Goal: Obtain resource: Download file/media

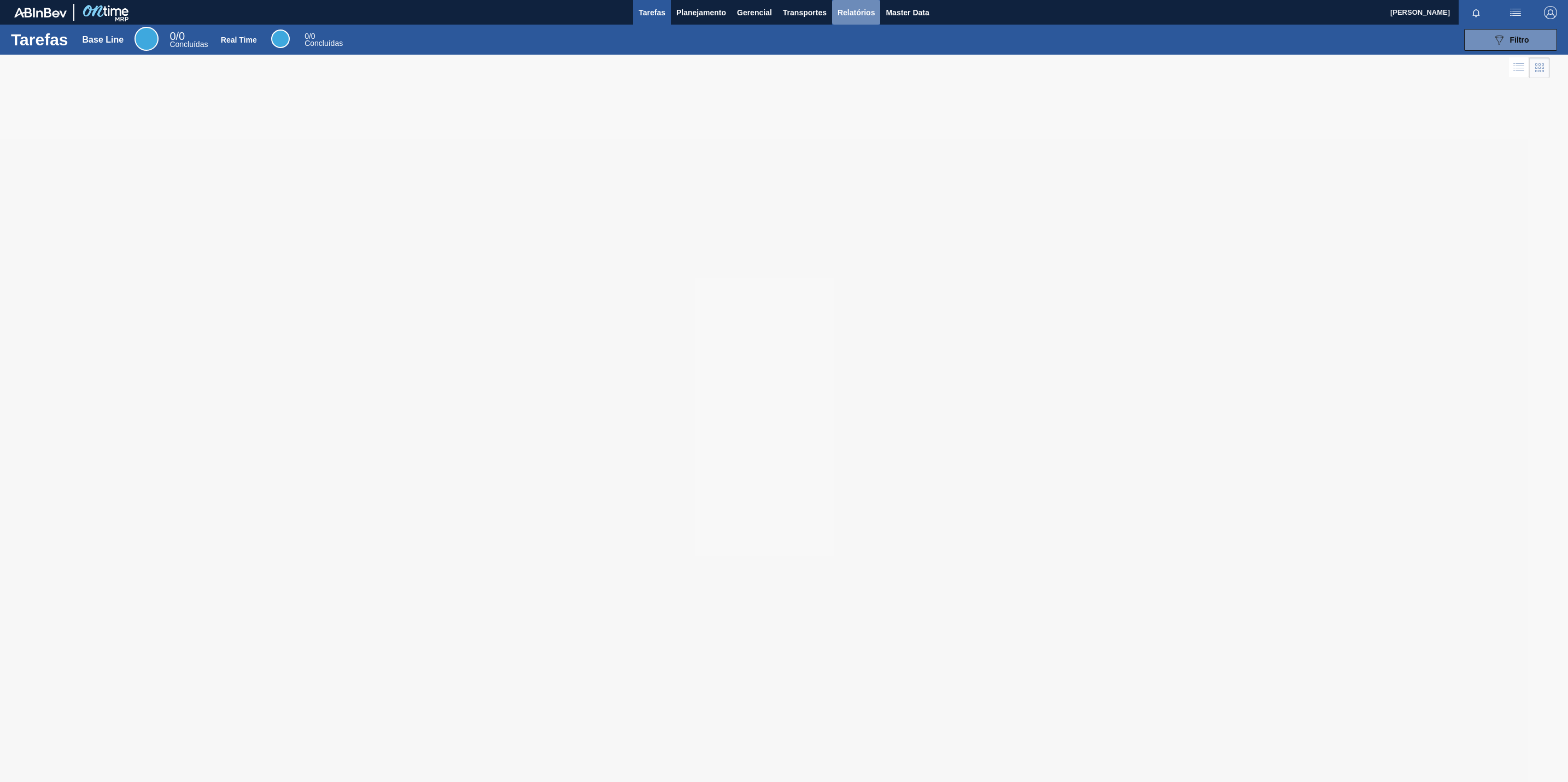
click at [855, 12] on span "Relatórios" at bounding box center [856, 13] width 37 height 13
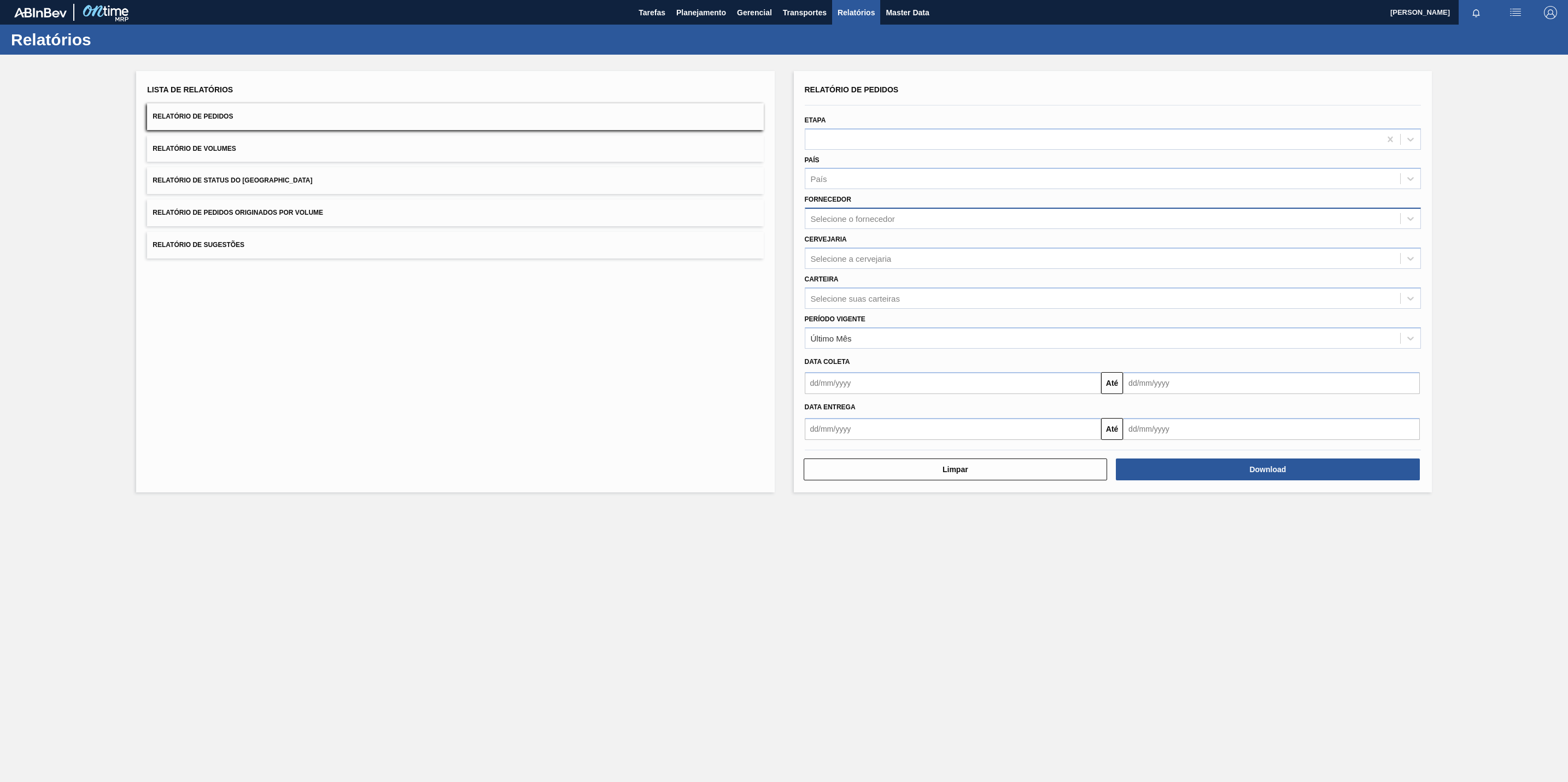
click at [900, 228] on div "Selecione o fornecedor" at bounding box center [1113, 218] width 616 height 21
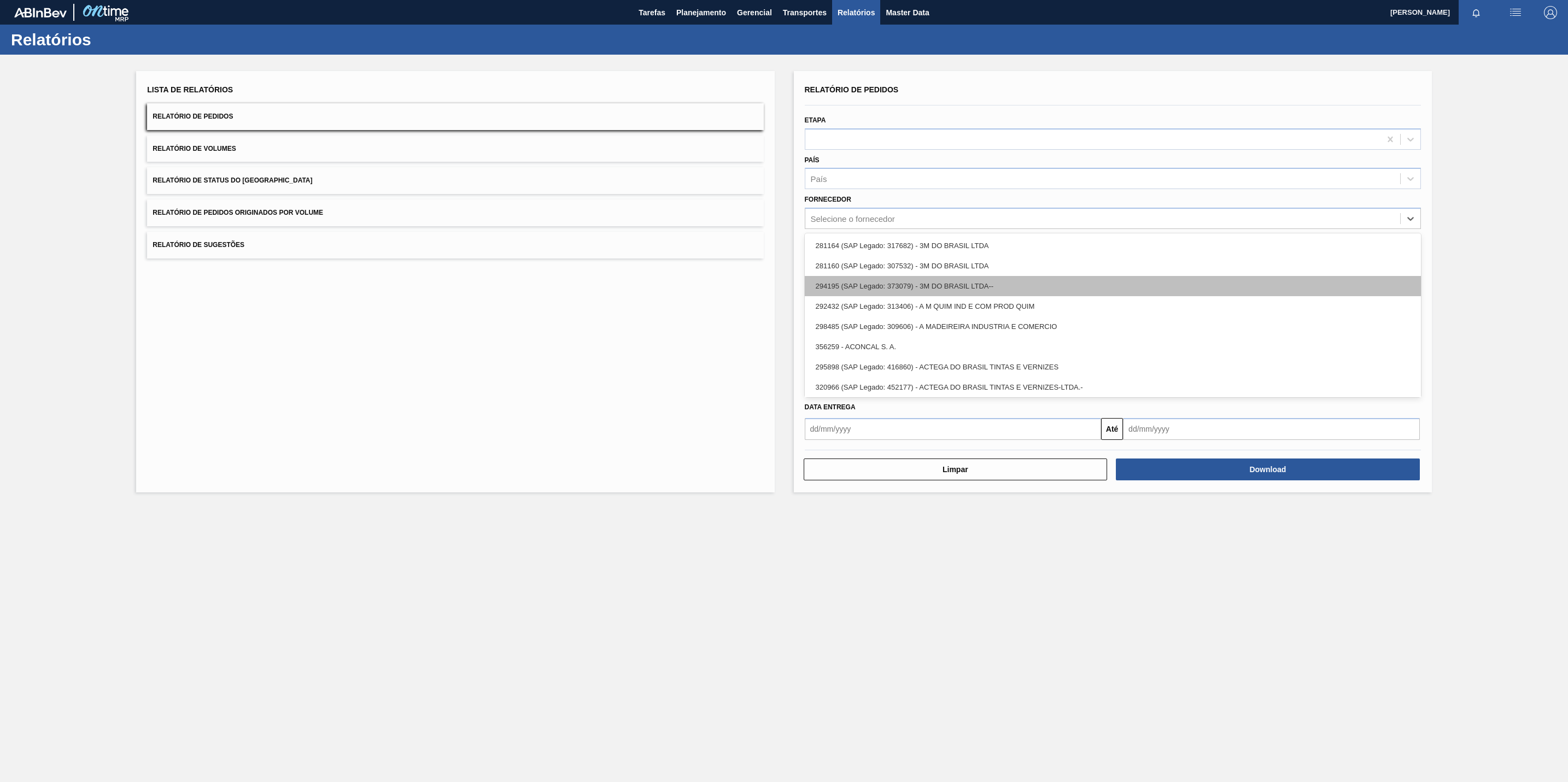
paste input "327858"
type input "327858"
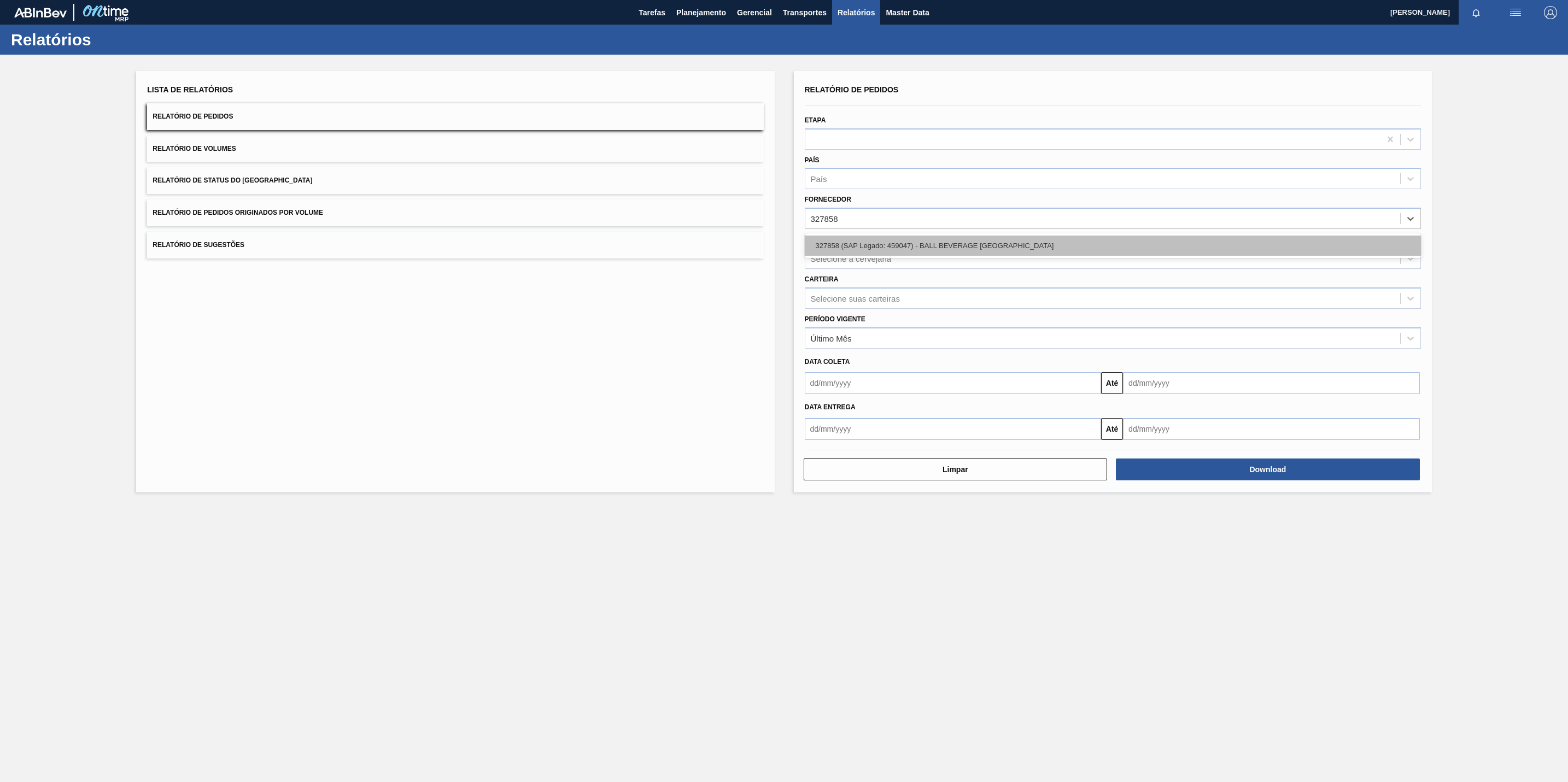
click at [954, 248] on div "327858 (SAP Legado: 459047) - BALL BEVERAGE [GEOGRAPHIC_DATA]" at bounding box center [1113, 245] width 616 height 20
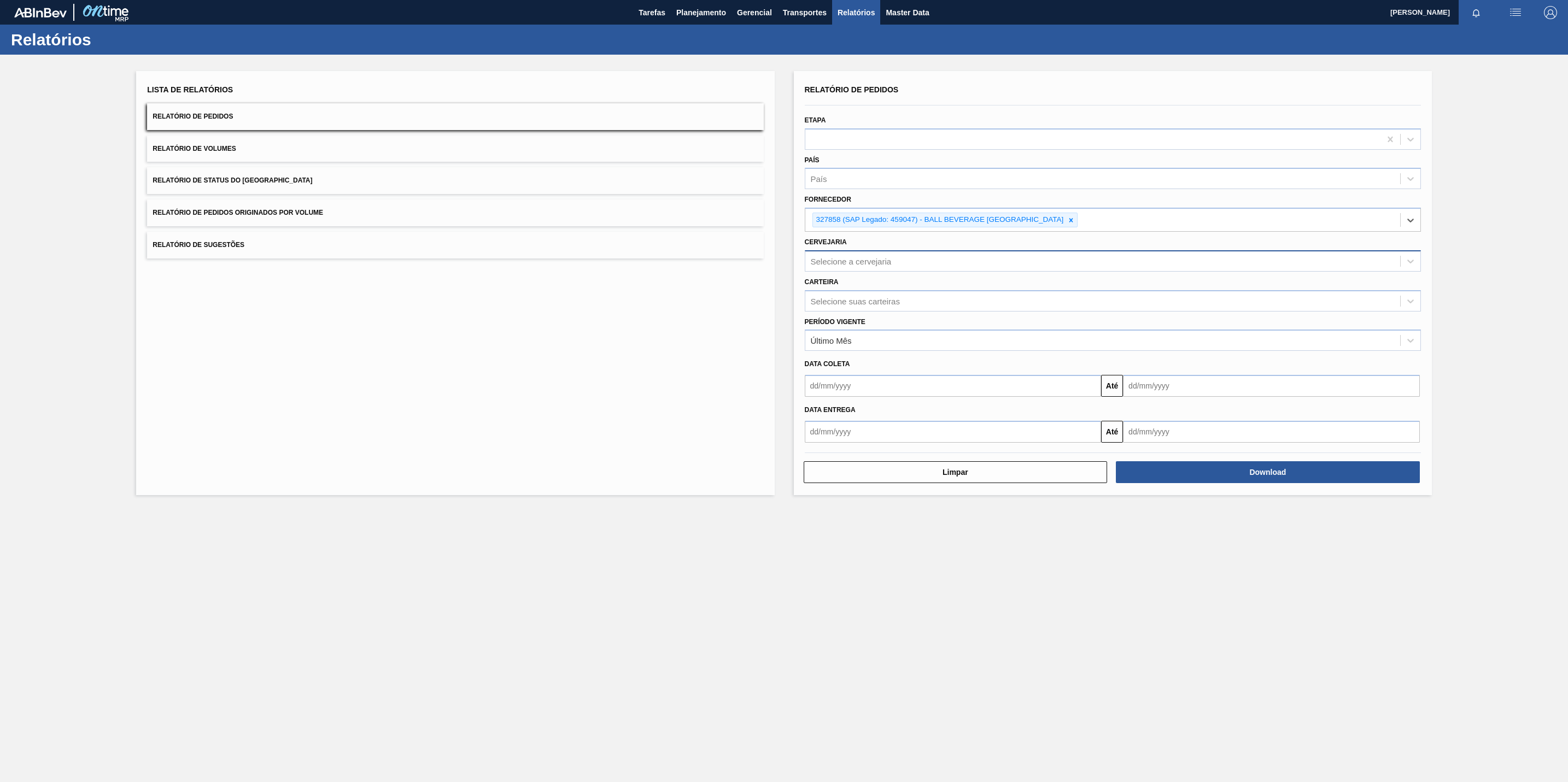
click at [866, 260] on div "Selecione a cervejaria" at bounding box center [851, 260] width 81 height 9
type input "br12"
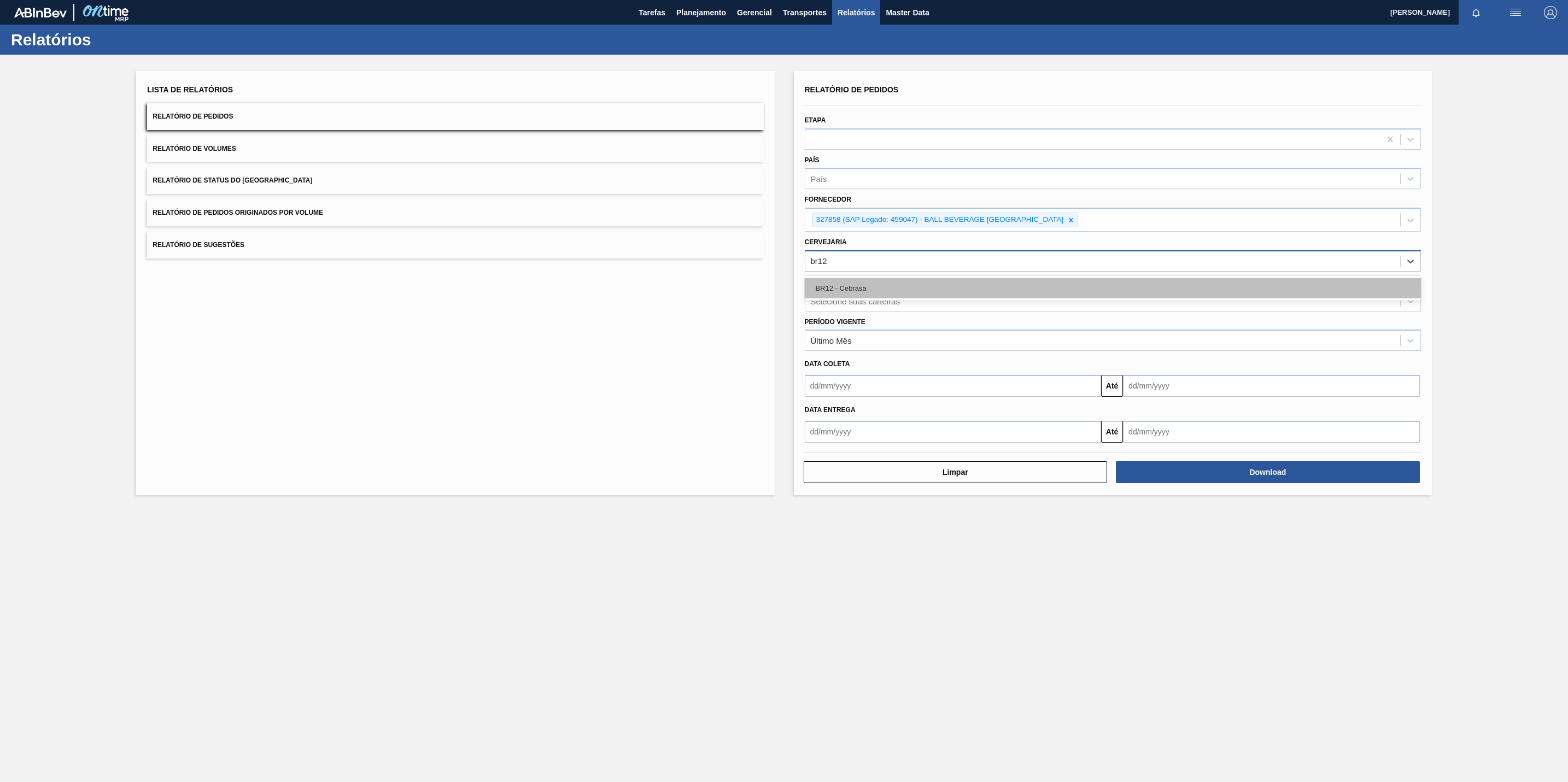
click at [901, 284] on div "BR12 - Cebrasa" at bounding box center [1113, 288] width 616 height 20
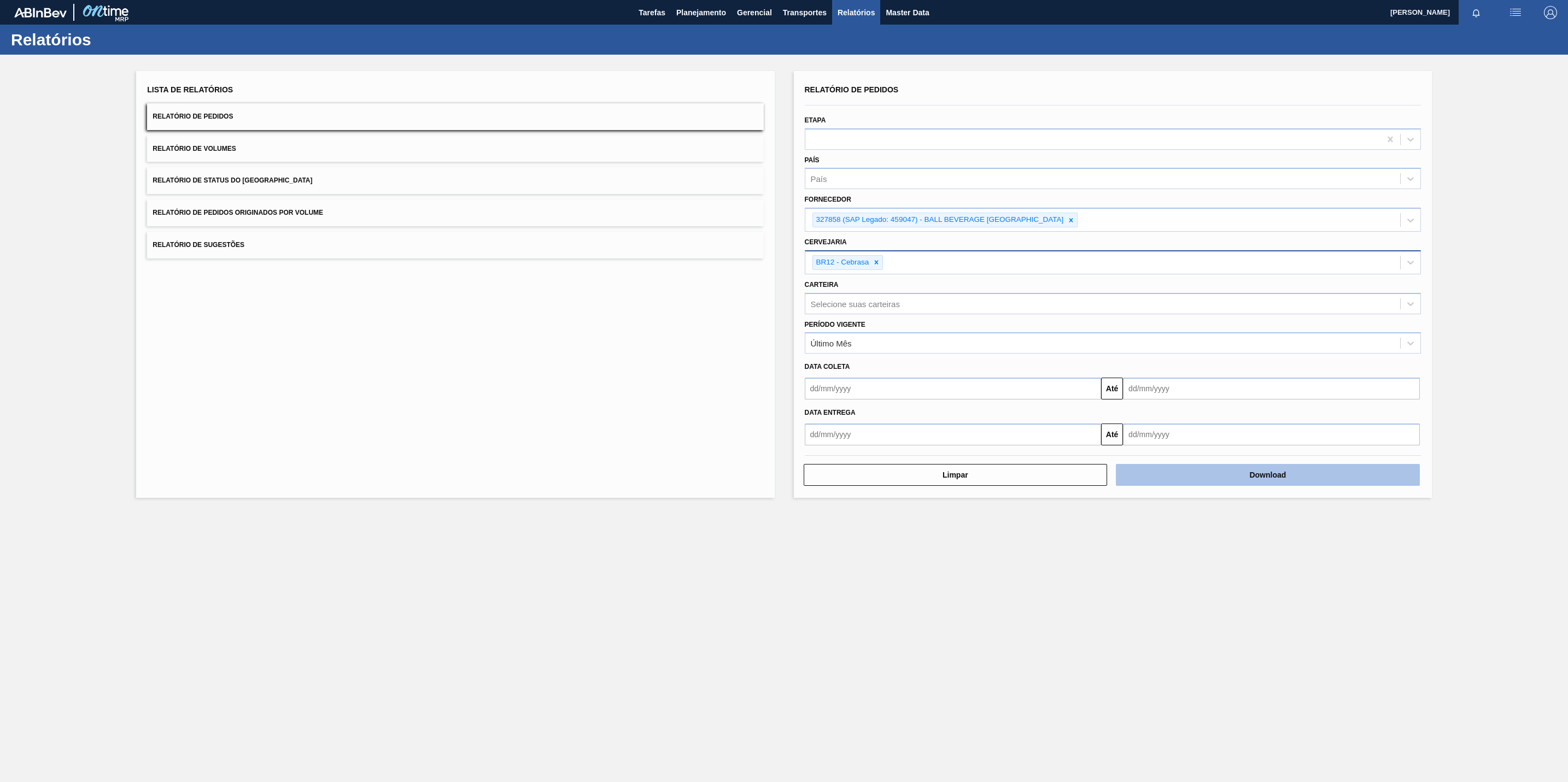
click at [1255, 480] on button "Download" at bounding box center [1267, 475] width 304 height 22
click at [1206, 468] on button "Download" at bounding box center [1267, 475] width 304 height 22
click at [1069, 220] on icon at bounding box center [1071, 220] width 8 height 8
paste input "295750"
type input "295750"
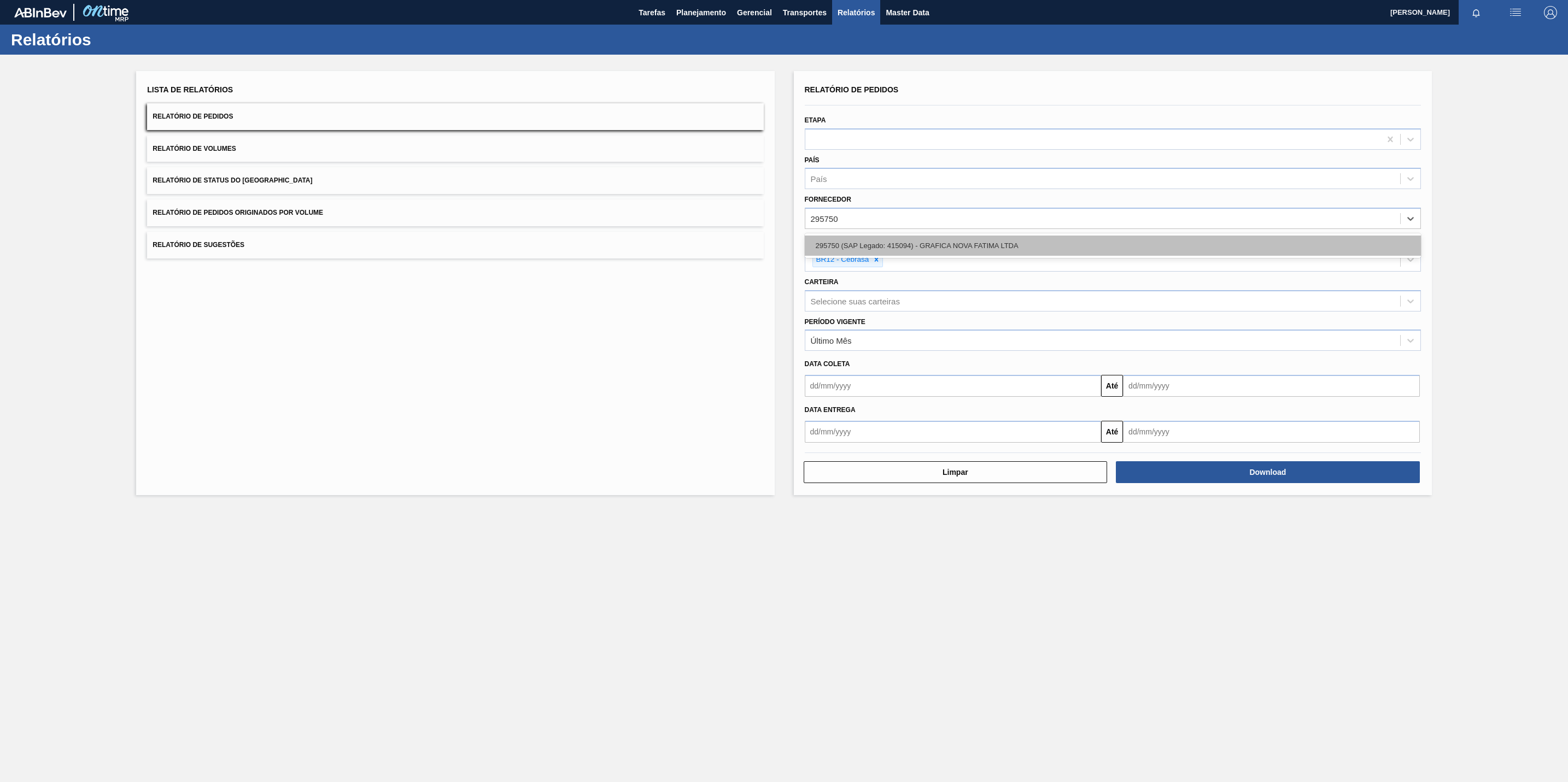
click at [886, 243] on div "295750 (SAP Legado: 415094) - GRAFICA NOVA FATIMA LTDA" at bounding box center [1113, 245] width 616 height 20
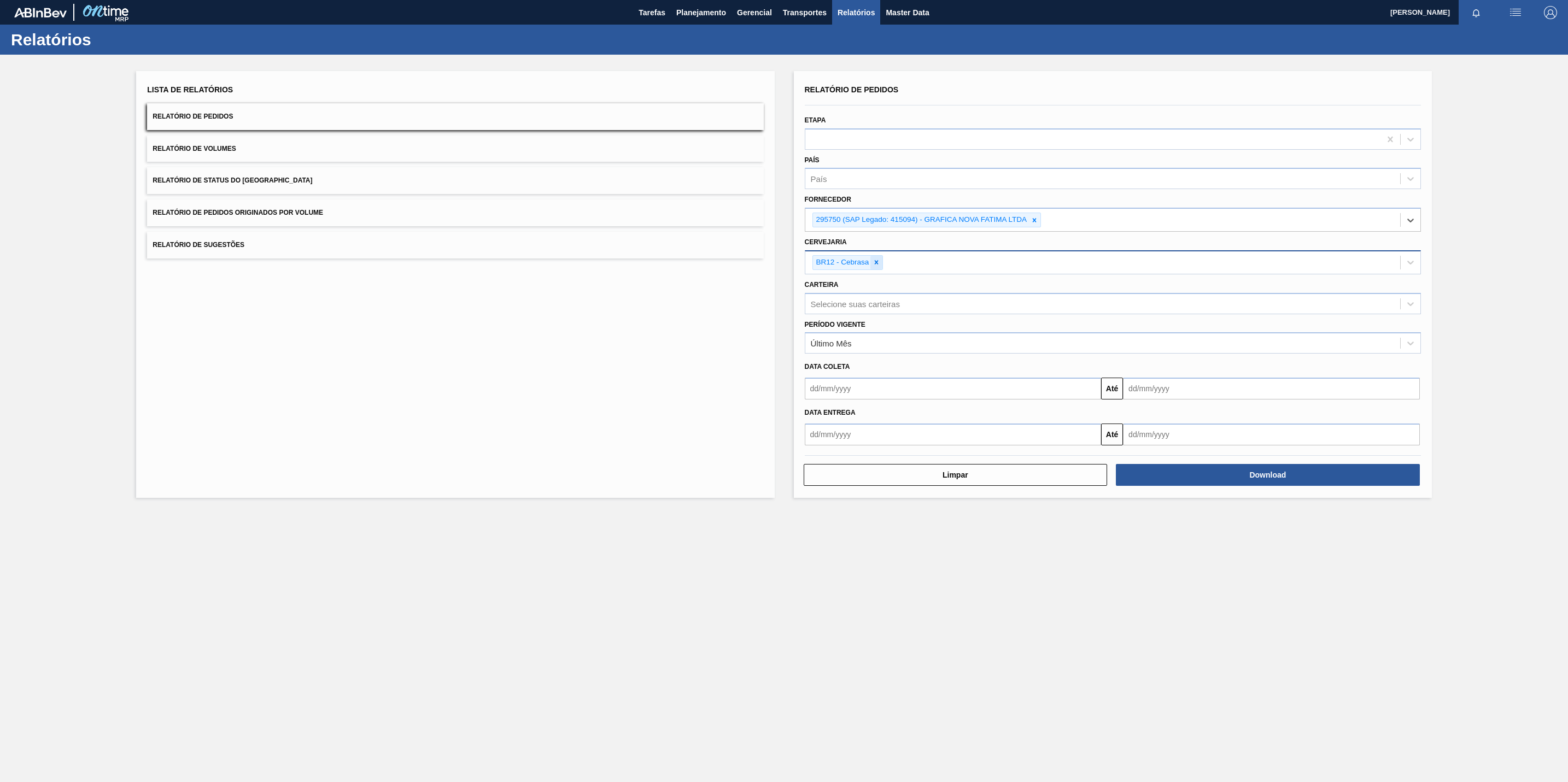
click at [876, 266] on icon at bounding box center [877, 262] width 8 height 8
paste input "BR27"
type input "BR27"
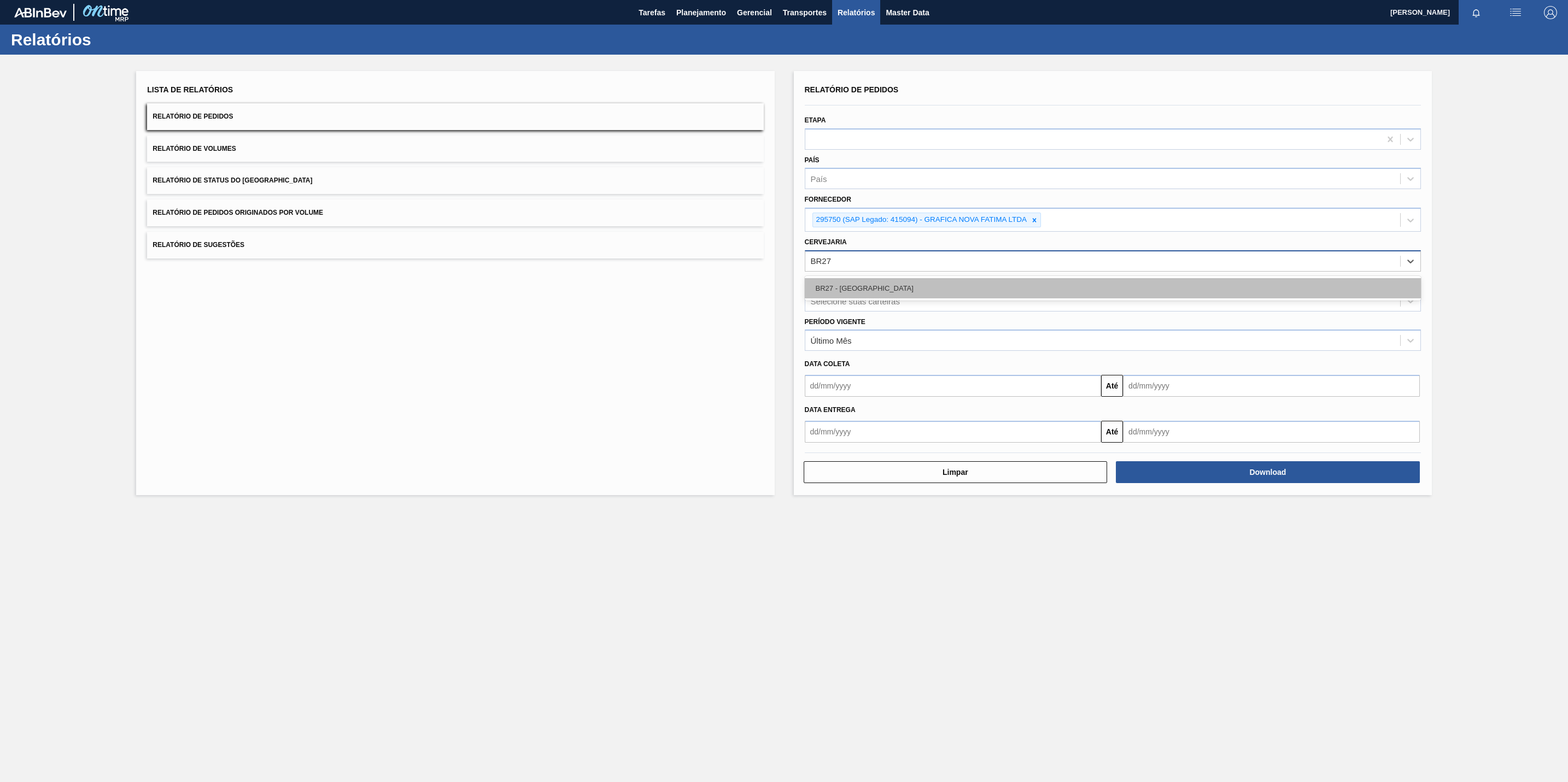
click at [975, 291] on div "BR27 - [GEOGRAPHIC_DATA]" at bounding box center [1113, 288] width 616 height 20
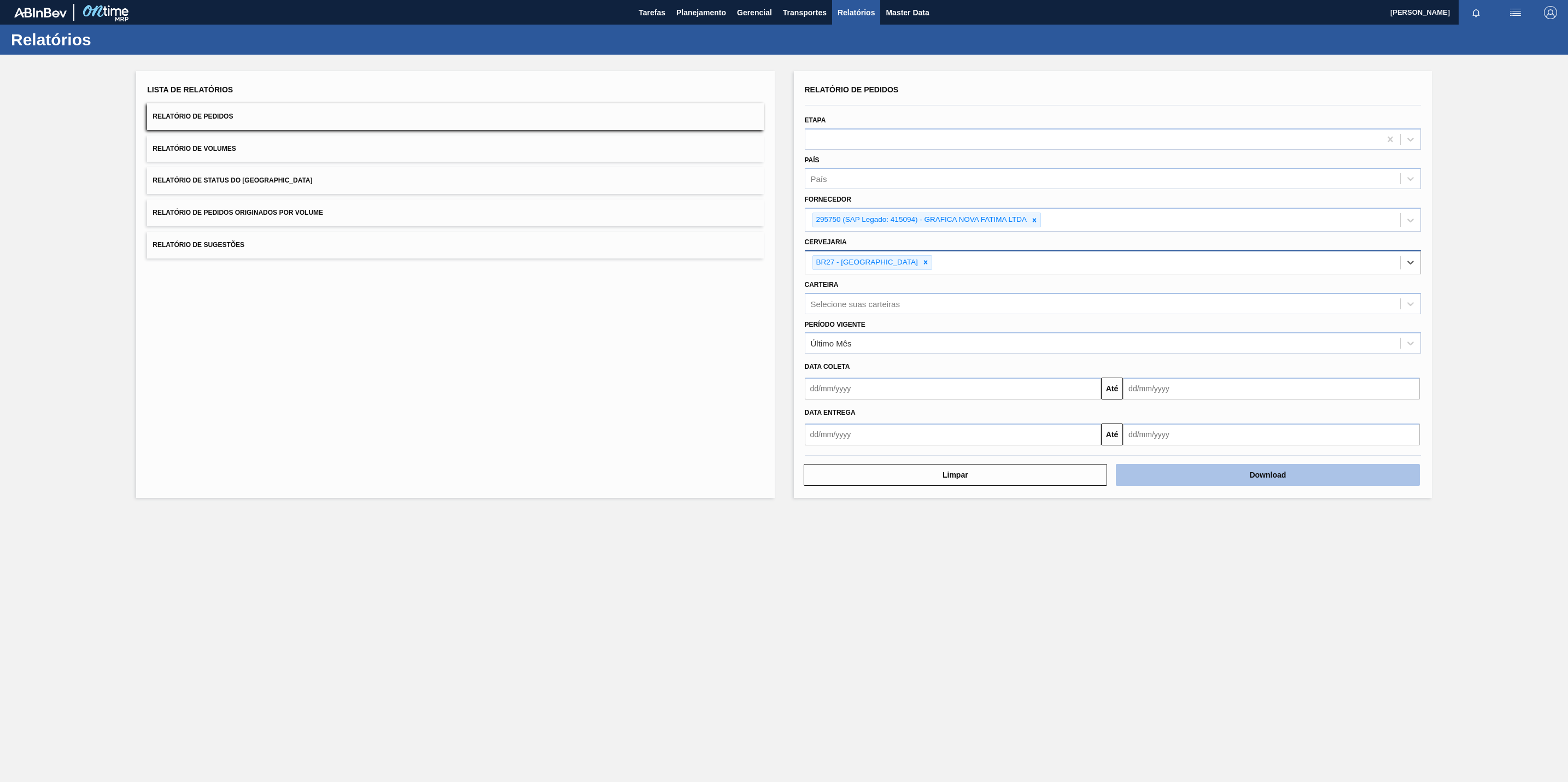
click at [1188, 475] on button "Download" at bounding box center [1267, 475] width 304 height 22
click at [1037, 223] on div at bounding box center [1034, 220] width 12 height 13
paste input "279611"
type input "279611"
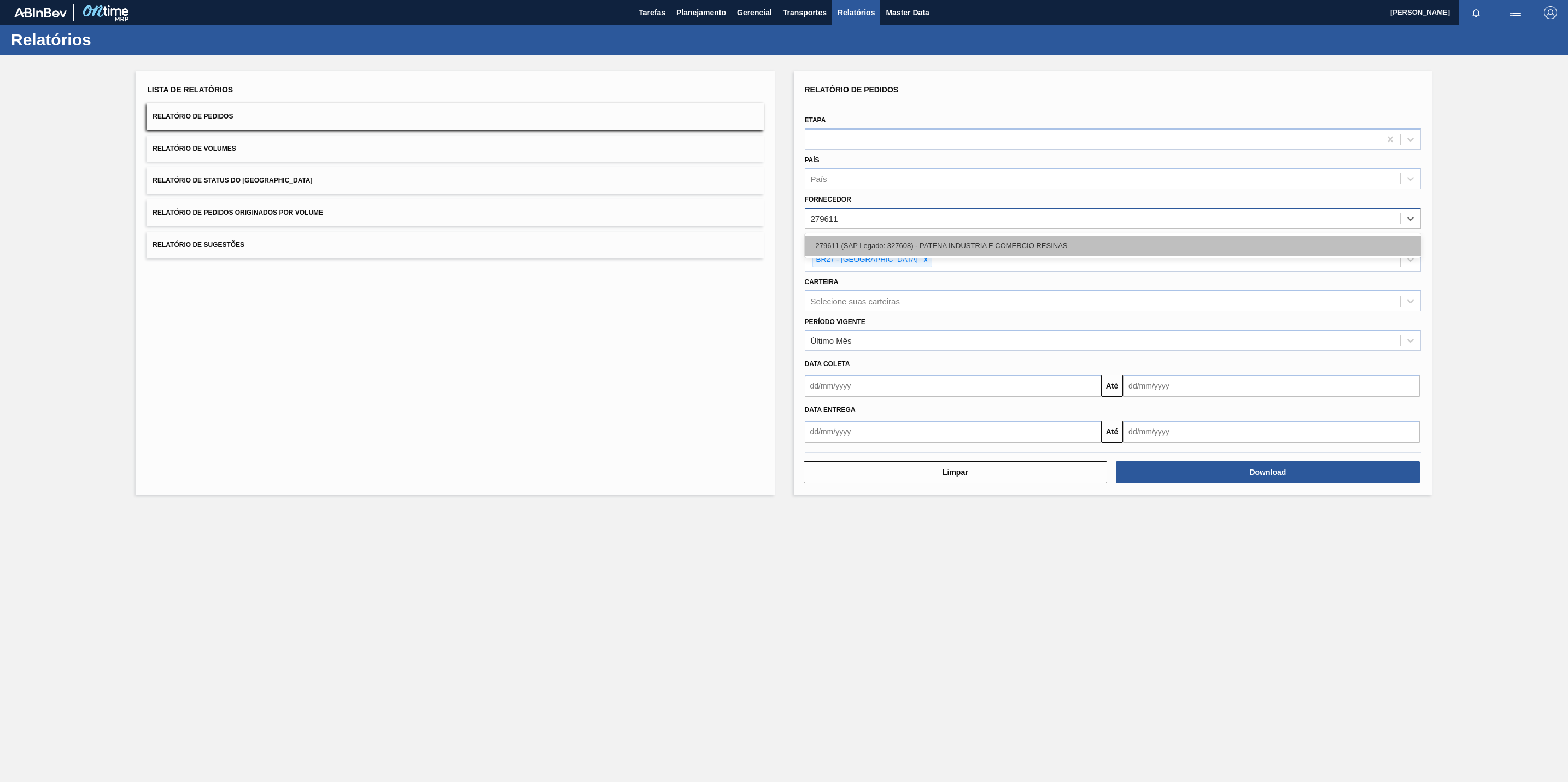
click at [966, 243] on div "279611 (SAP Legado: 327608) - PATENA INDUSTRIA E COMERCIO RESINAS" at bounding box center [1113, 245] width 616 height 20
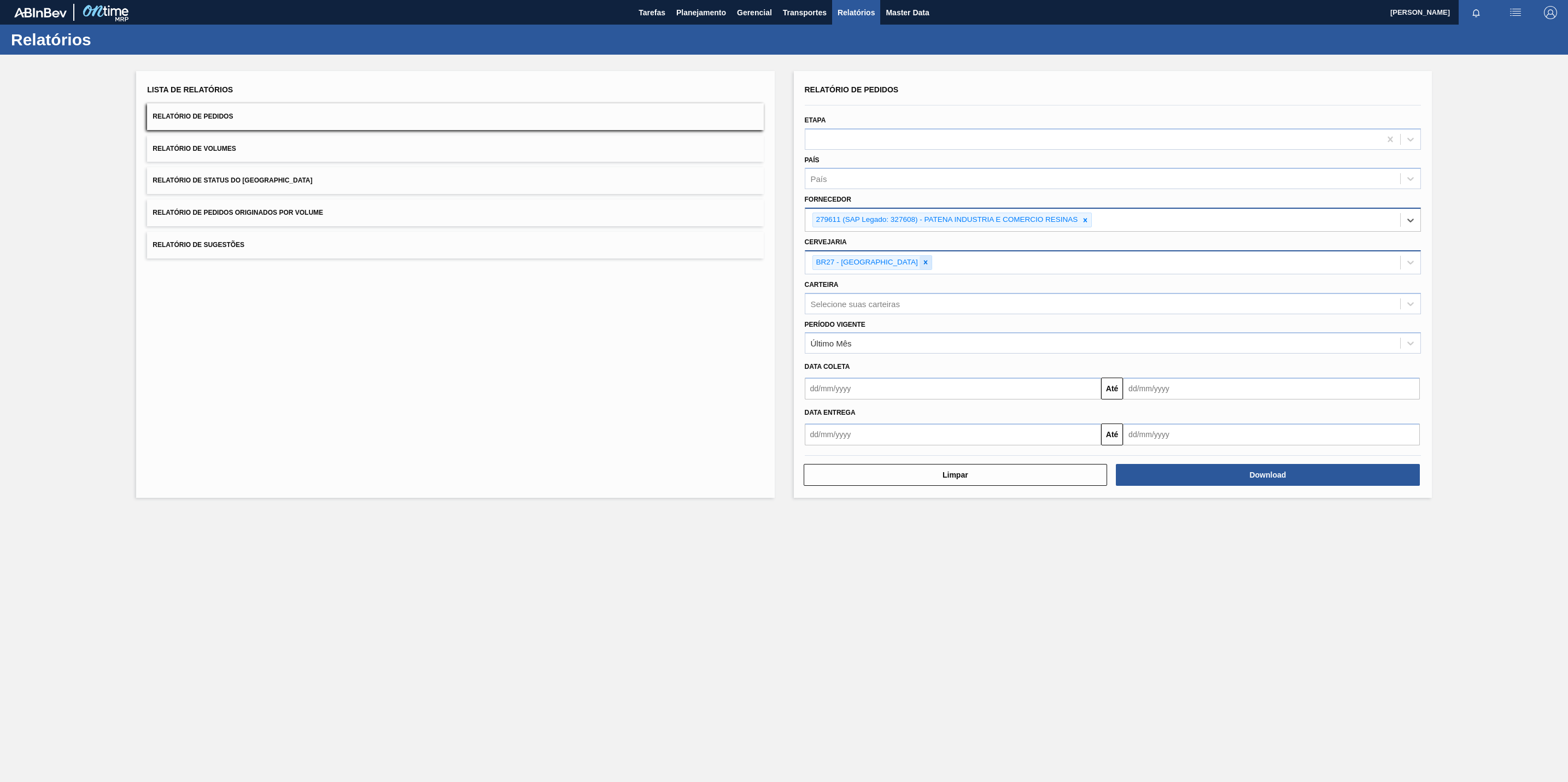
click at [922, 266] on icon at bounding box center [925, 262] width 8 height 8
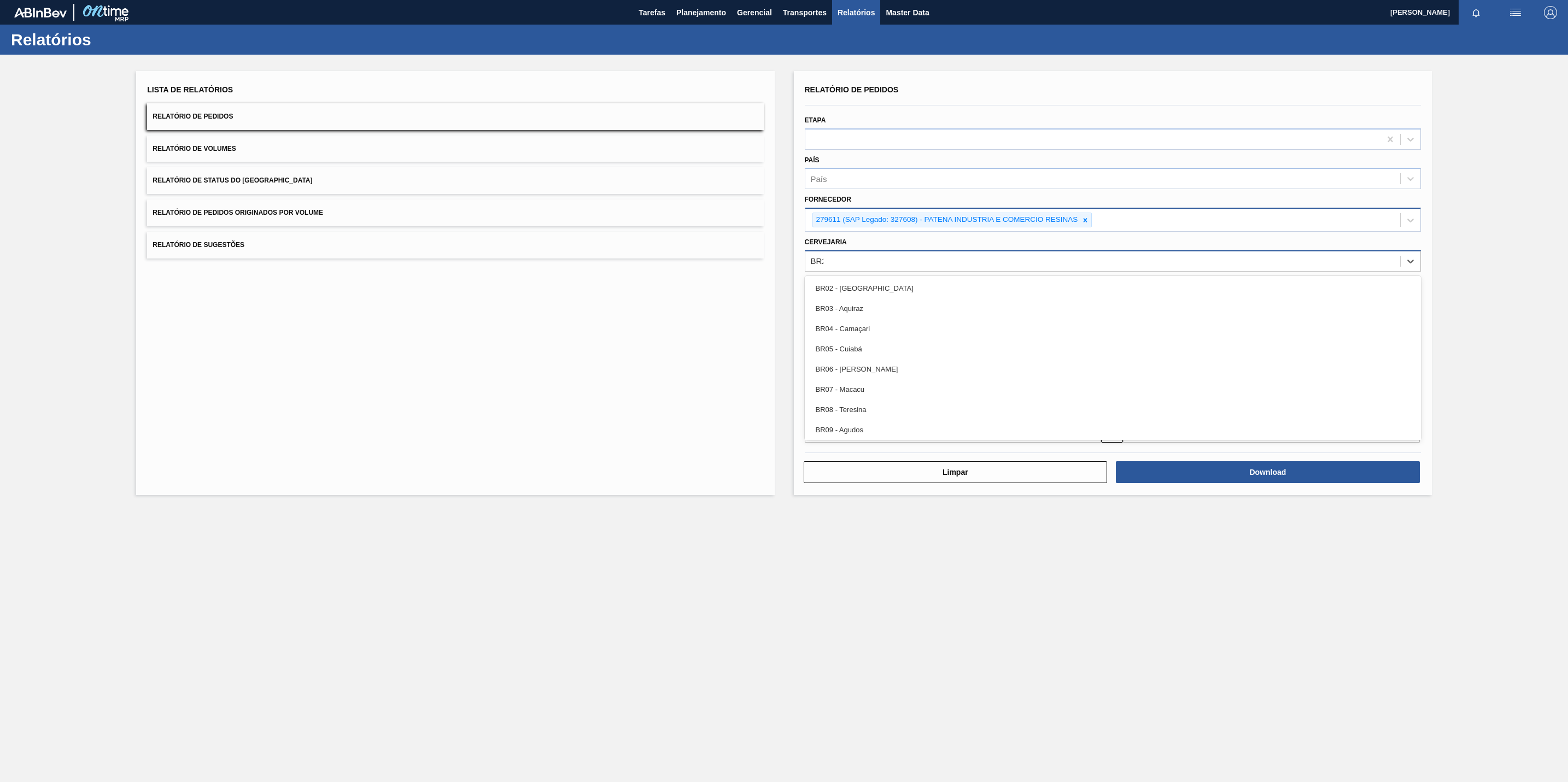
type input "BR21"
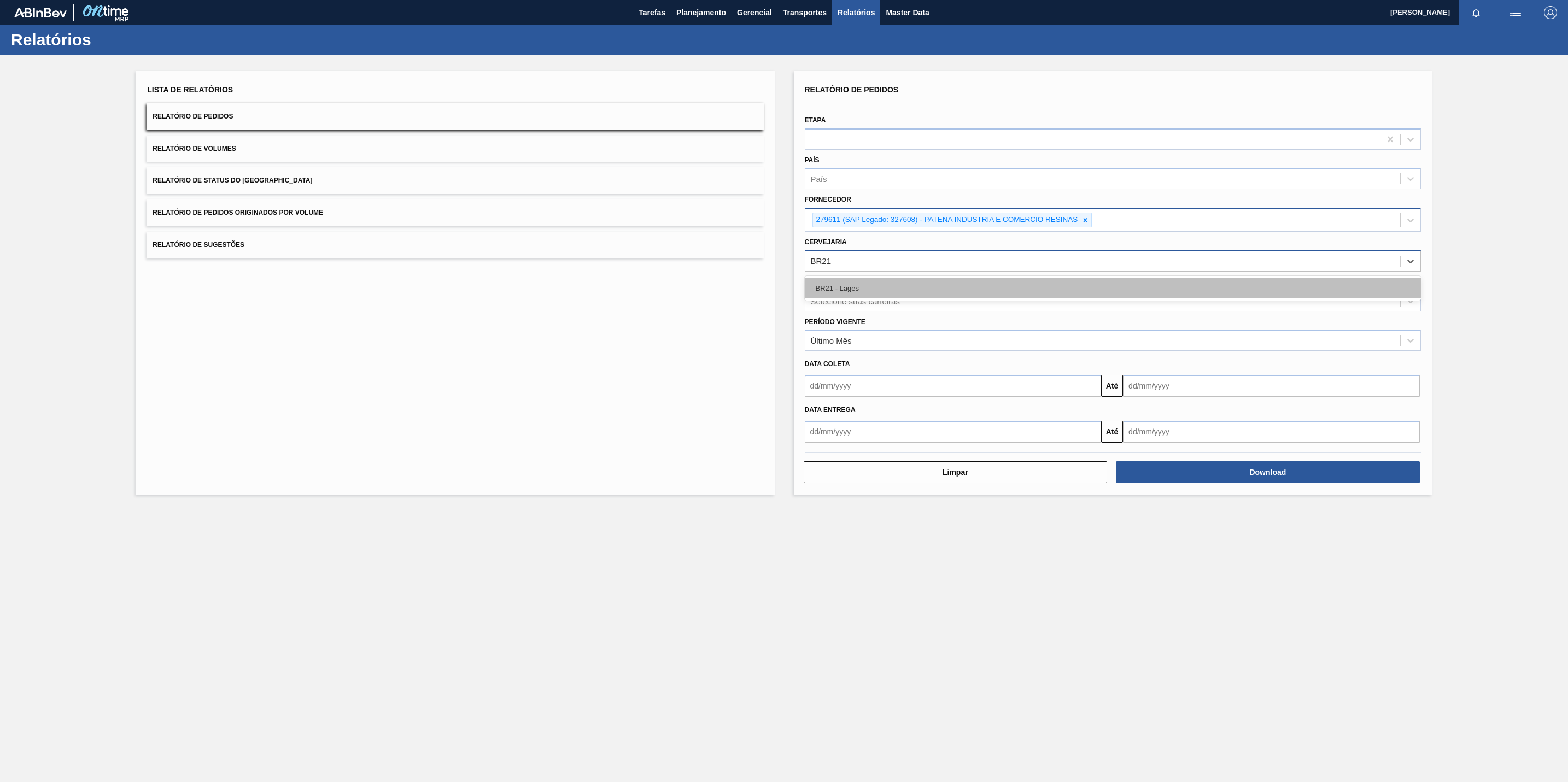
click at [841, 293] on div "BR21 - Lages" at bounding box center [1113, 288] width 616 height 20
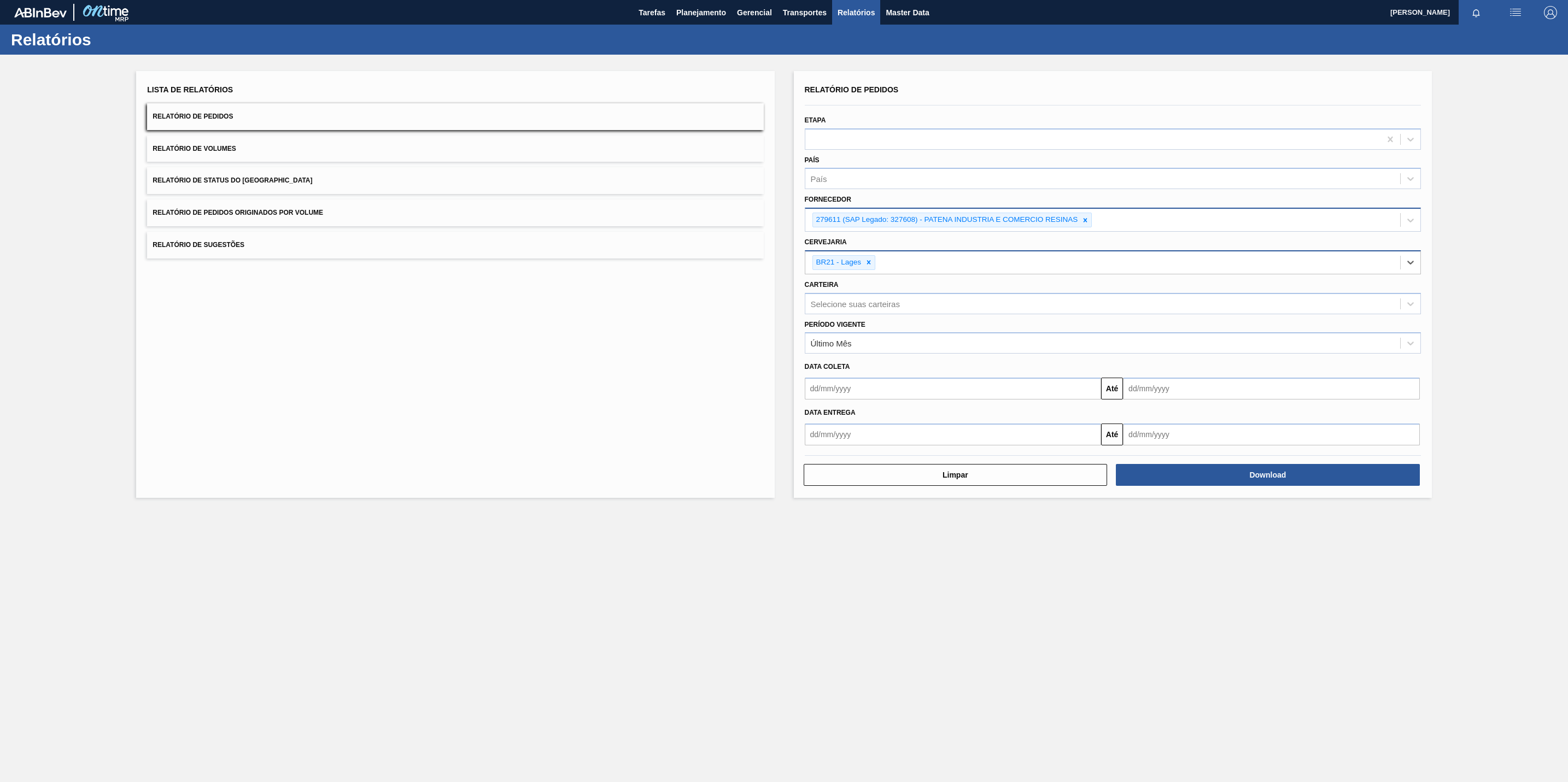
drag, startPoint x: 1050, startPoint y: 561, endPoint x: 1107, endPoint y: 517, distance: 72.0
click at [1051, 561] on main "Tarefas Planejamento Gerencial Transportes Relatórios Master Data [PERSON_NAME]…" at bounding box center [784, 391] width 1568 height 782
click at [1161, 478] on button "Download" at bounding box center [1267, 475] width 304 height 22
click at [1091, 218] on div "279611 (SAP Legado: 327608) - PATENA INDUSTRIA E COMERCIO RESINAS" at bounding box center [953, 220] width 280 height 15
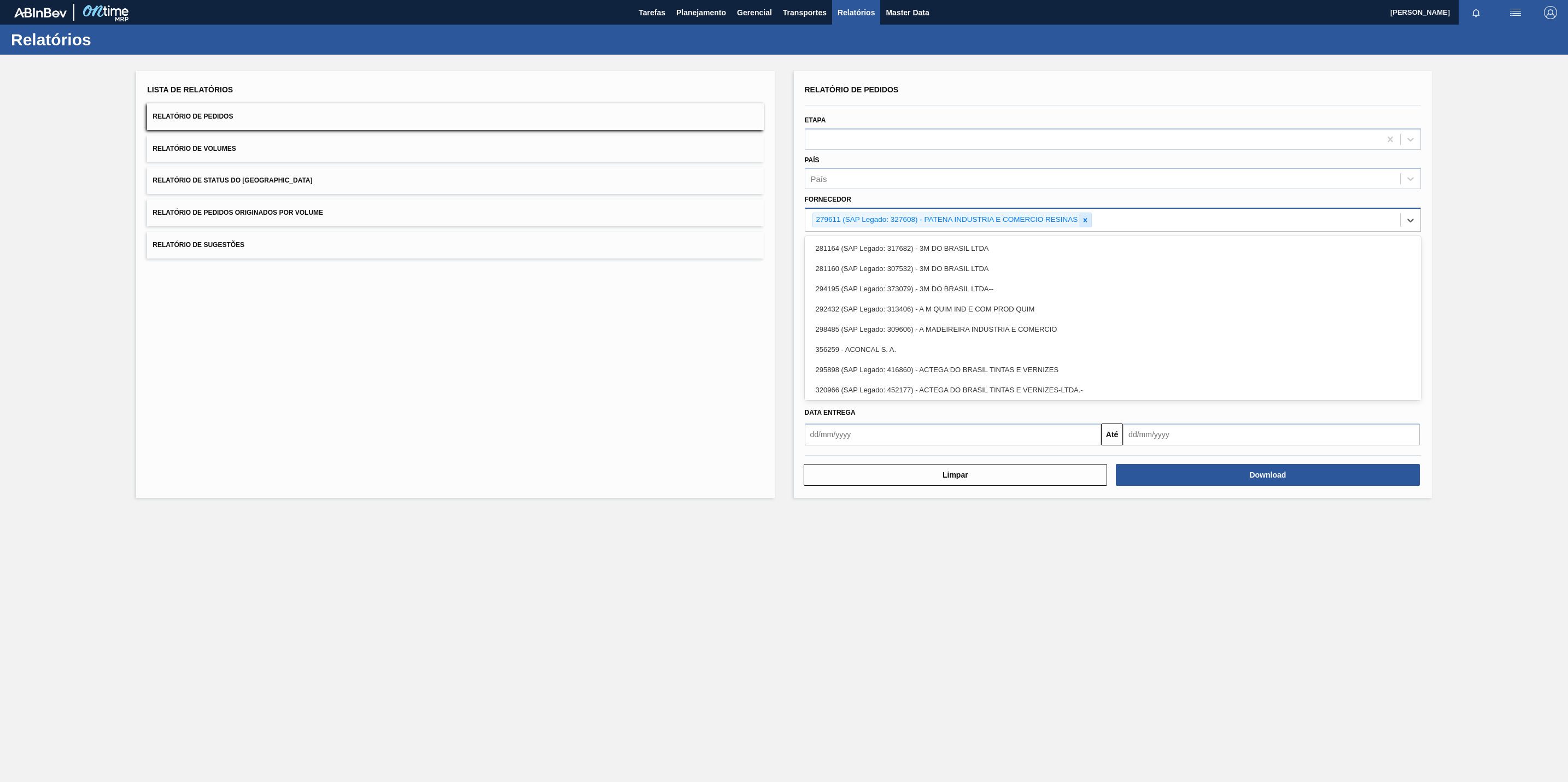
click at [1089, 218] on icon at bounding box center [1085, 220] width 8 height 8
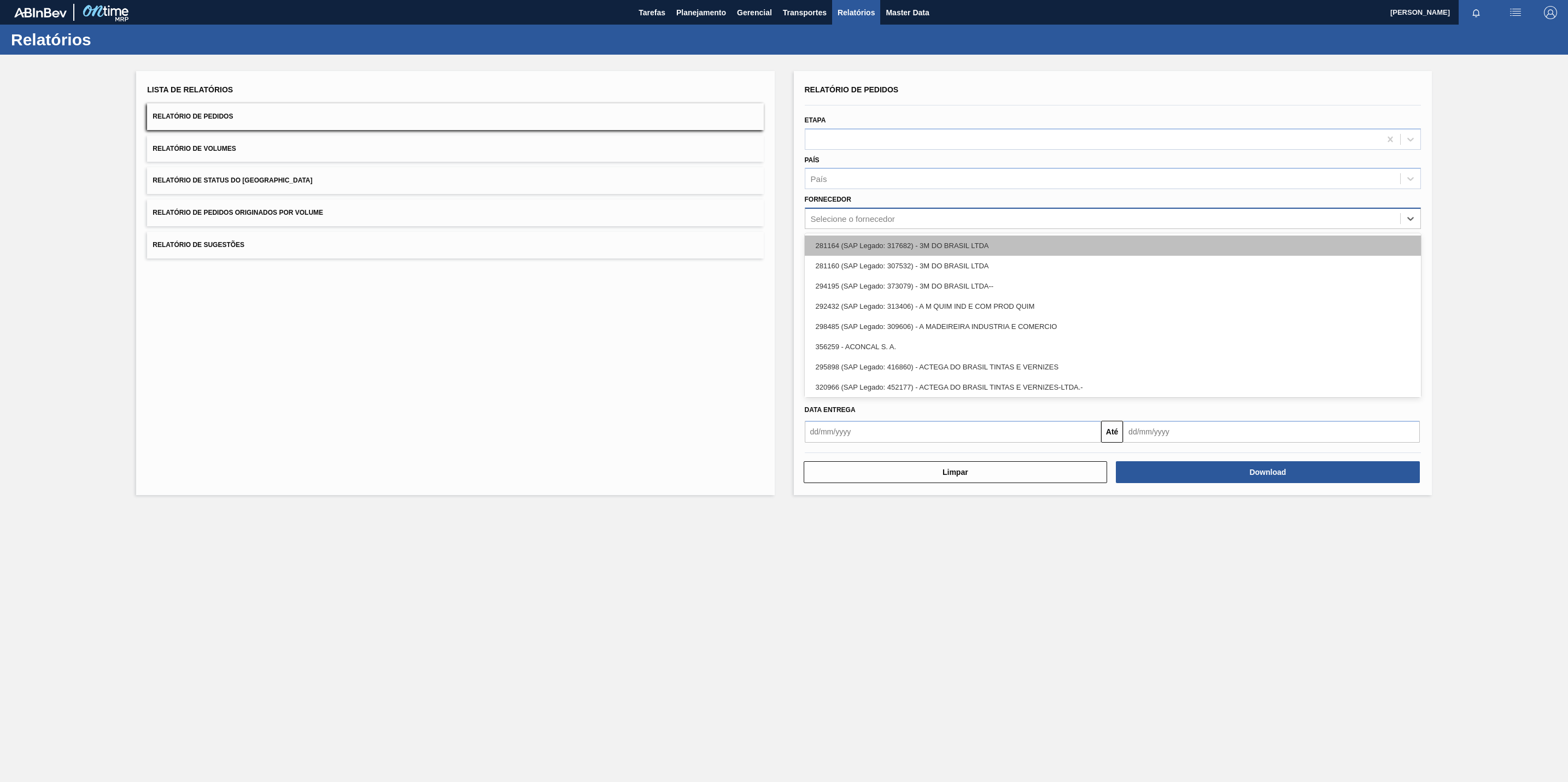
paste input "291217"
type input "291217"
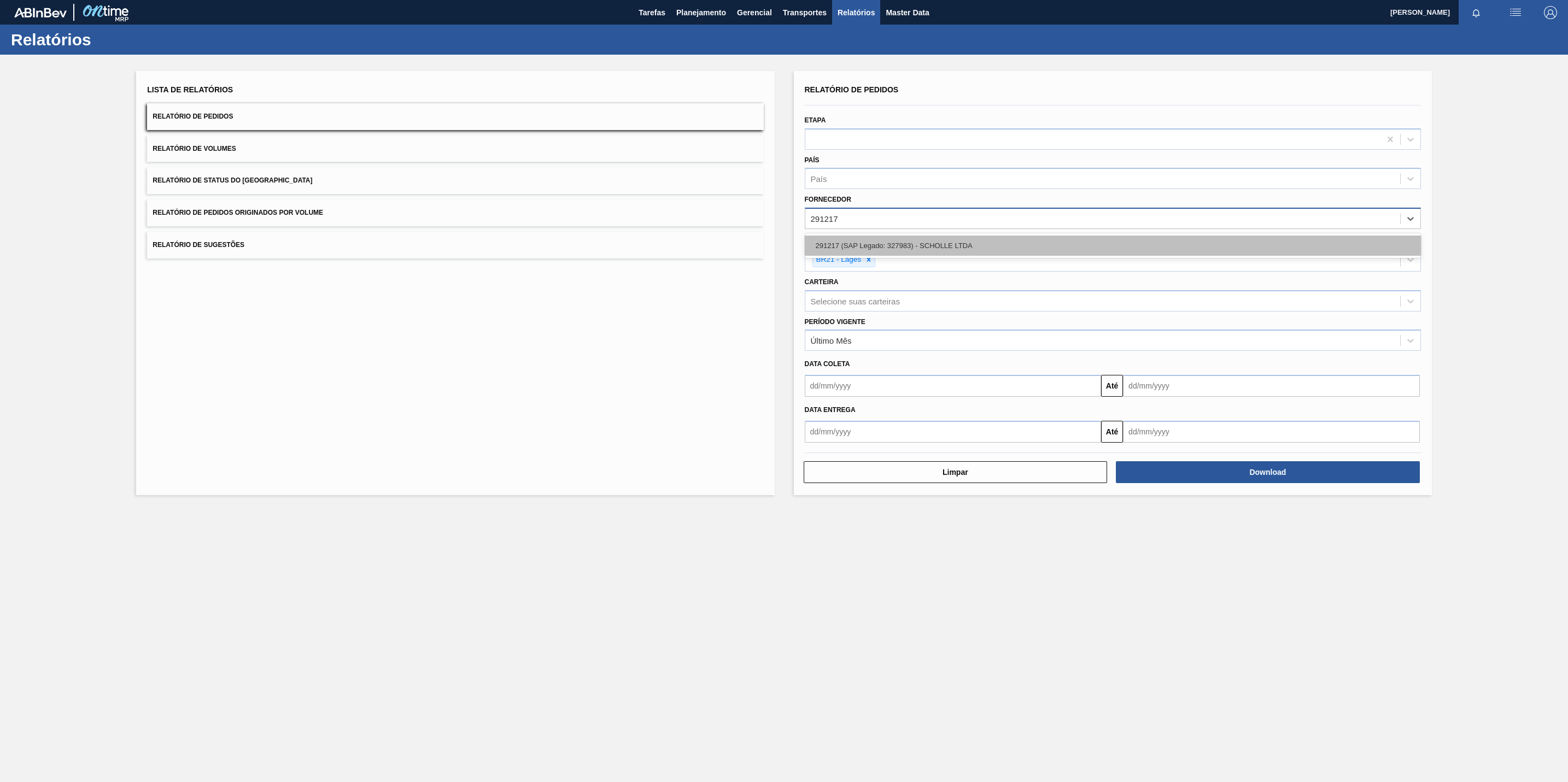
click at [904, 239] on div "291217 (SAP Legado: 327983) - SCHOLLE LTDA" at bounding box center [1113, 245] width 616 height 20
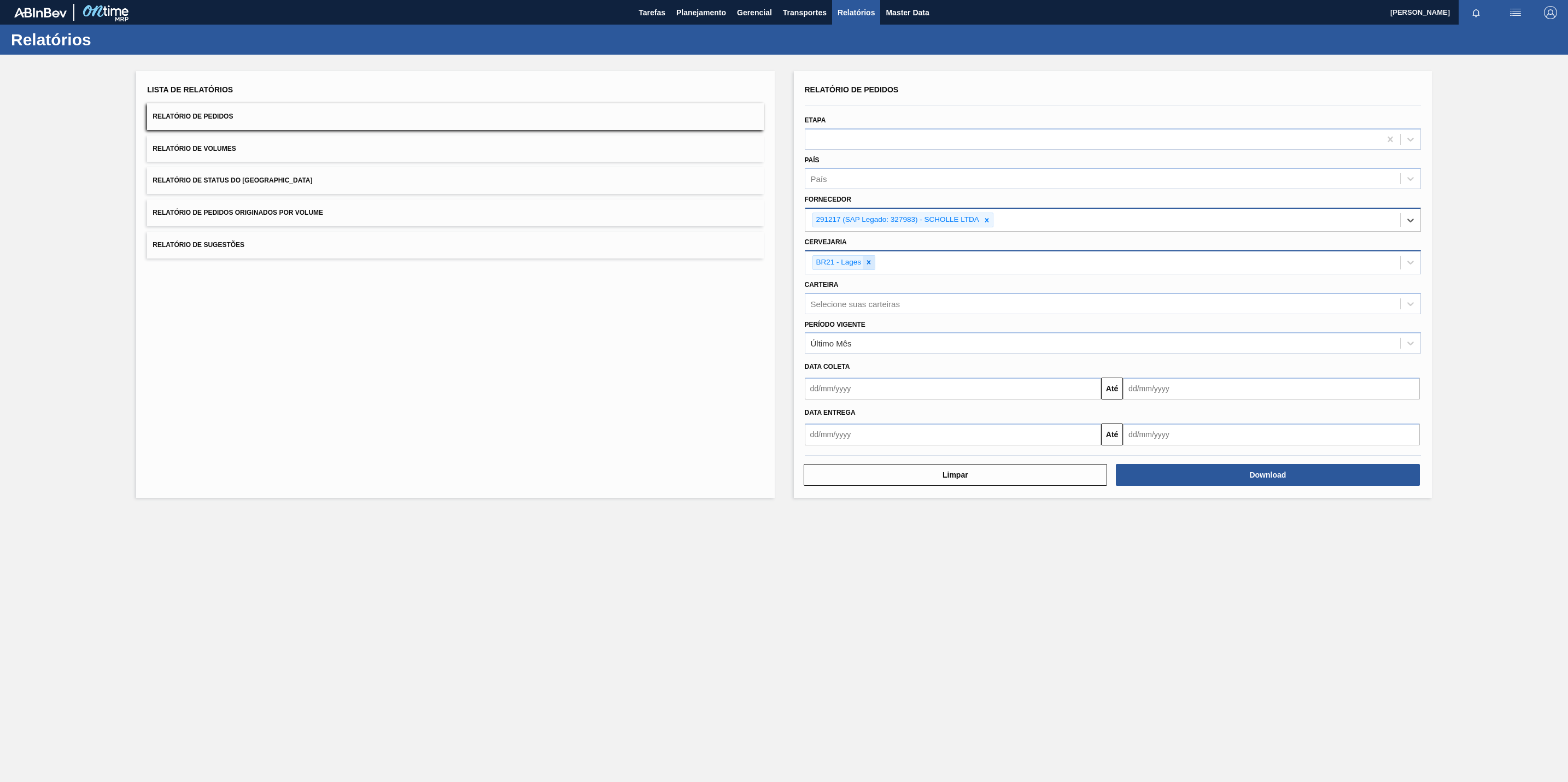
click at [868, 260] on icon at bounding box center [869, 262] width 8 height 8
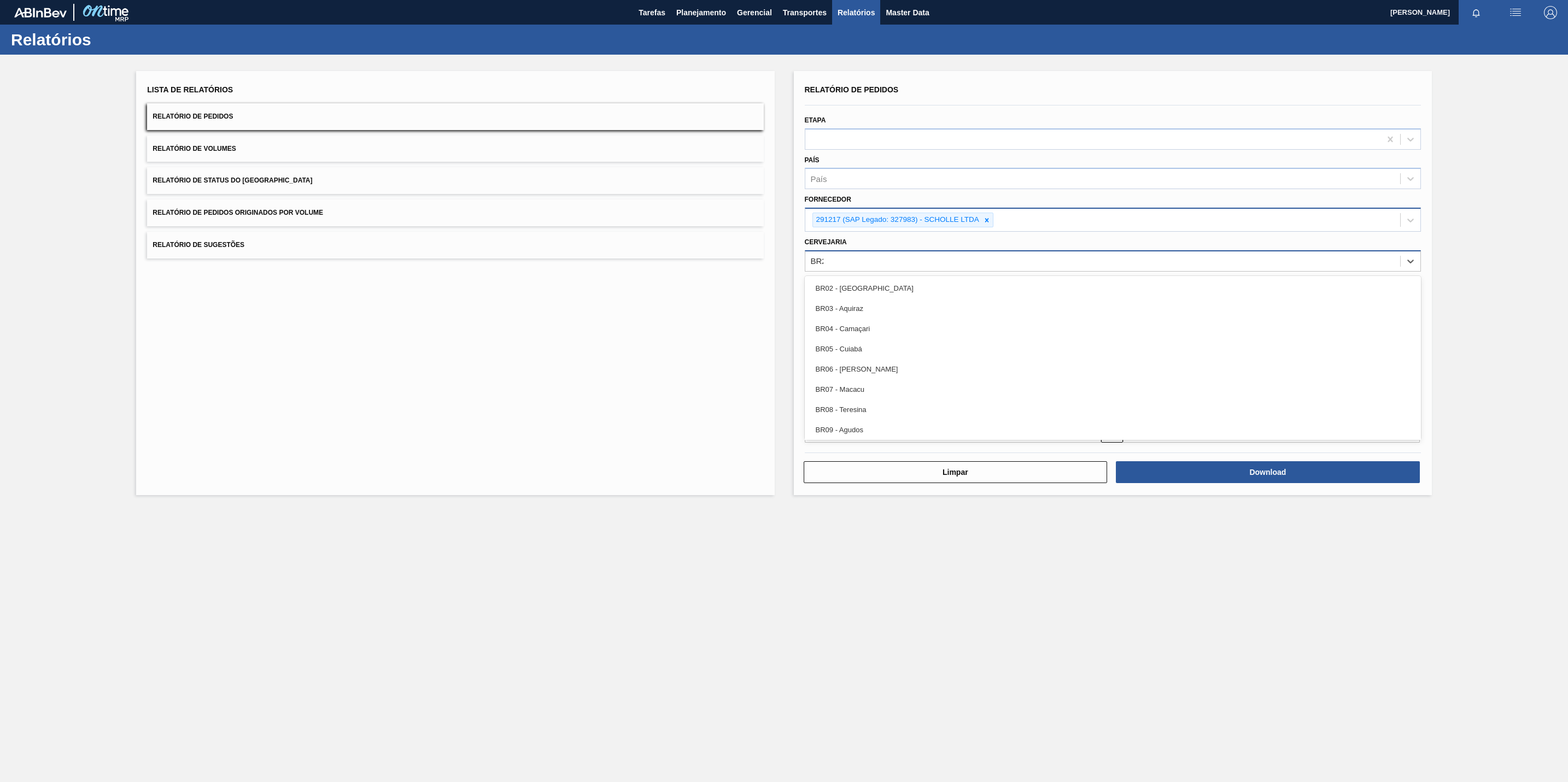
type input "BR25"
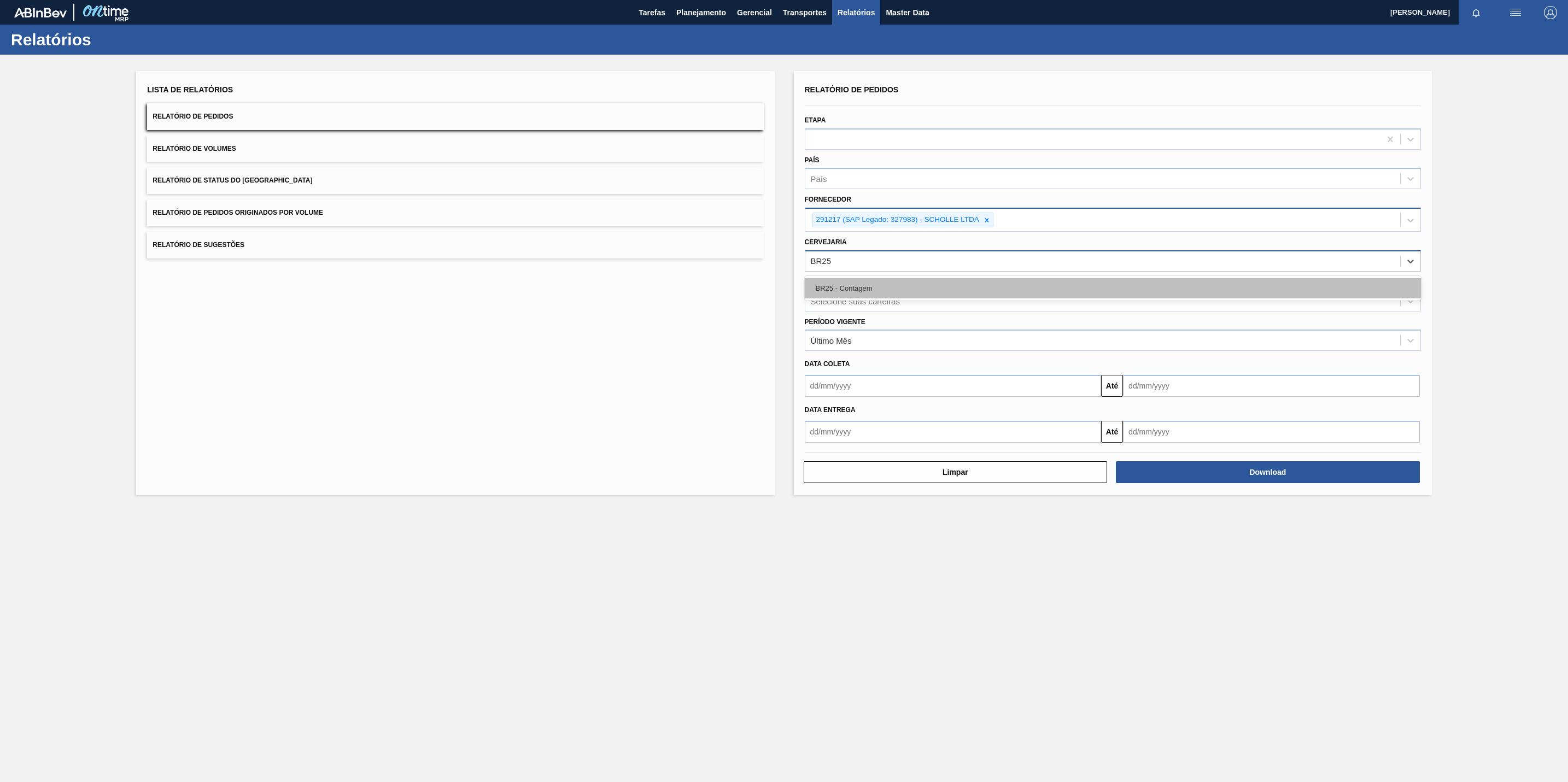
click at [870, 289] on div "BR25 - Contagem" at bounding box center [1113, 288] width 616 height 20
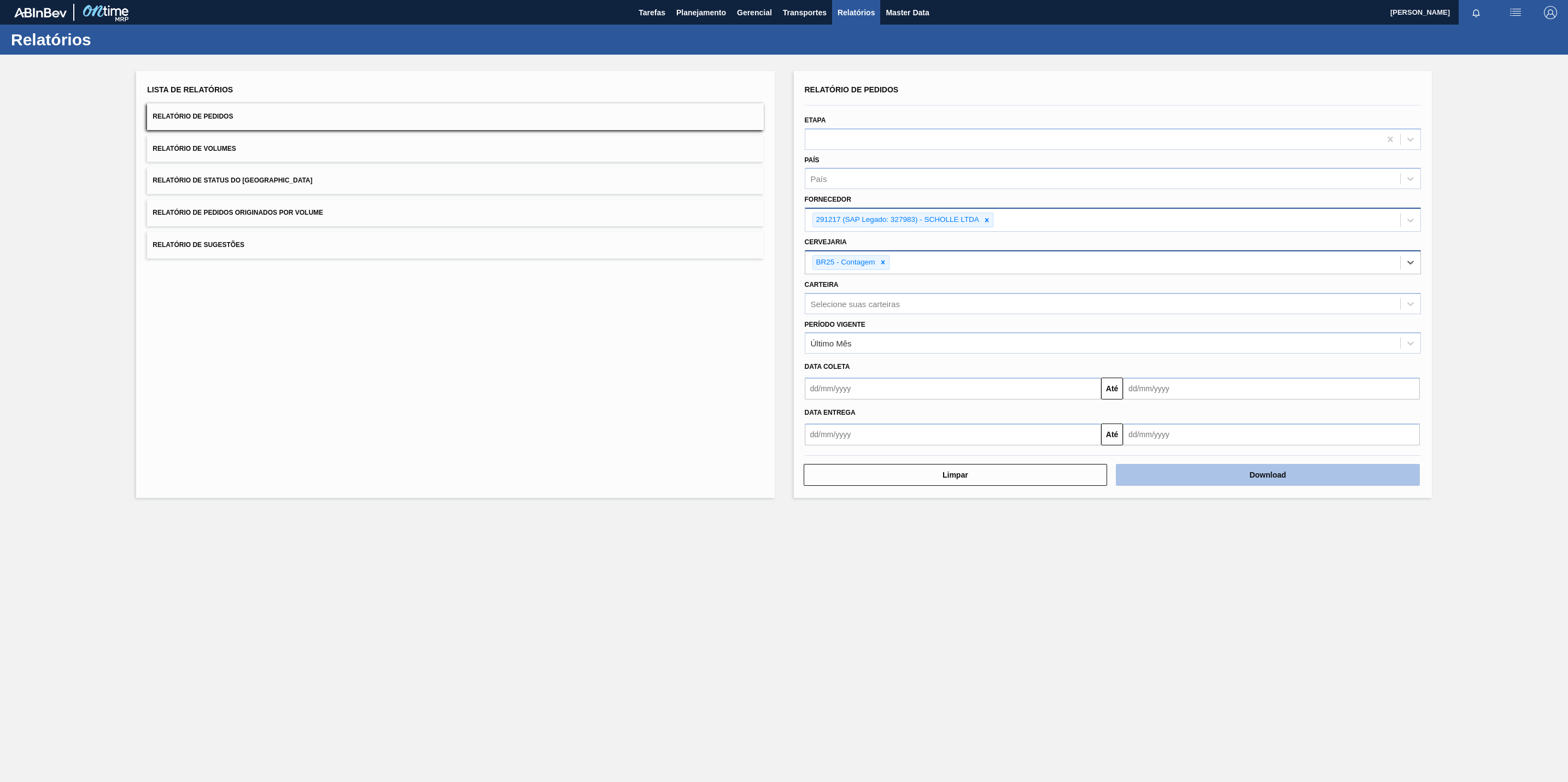
click at [1146, 470] on button "Download" at bounding box center [1267, 475] width 304 height 22
click at [1483, 116] on div "Lista de Relatórios Relatório de Pedidos Relatório de Volumes Relatório de Stat…" at bounding box center [784, 283] width 1568 height 457
click at [1240, 470] on button "Download" at bounding box center [1267, 475] width 304 height 22
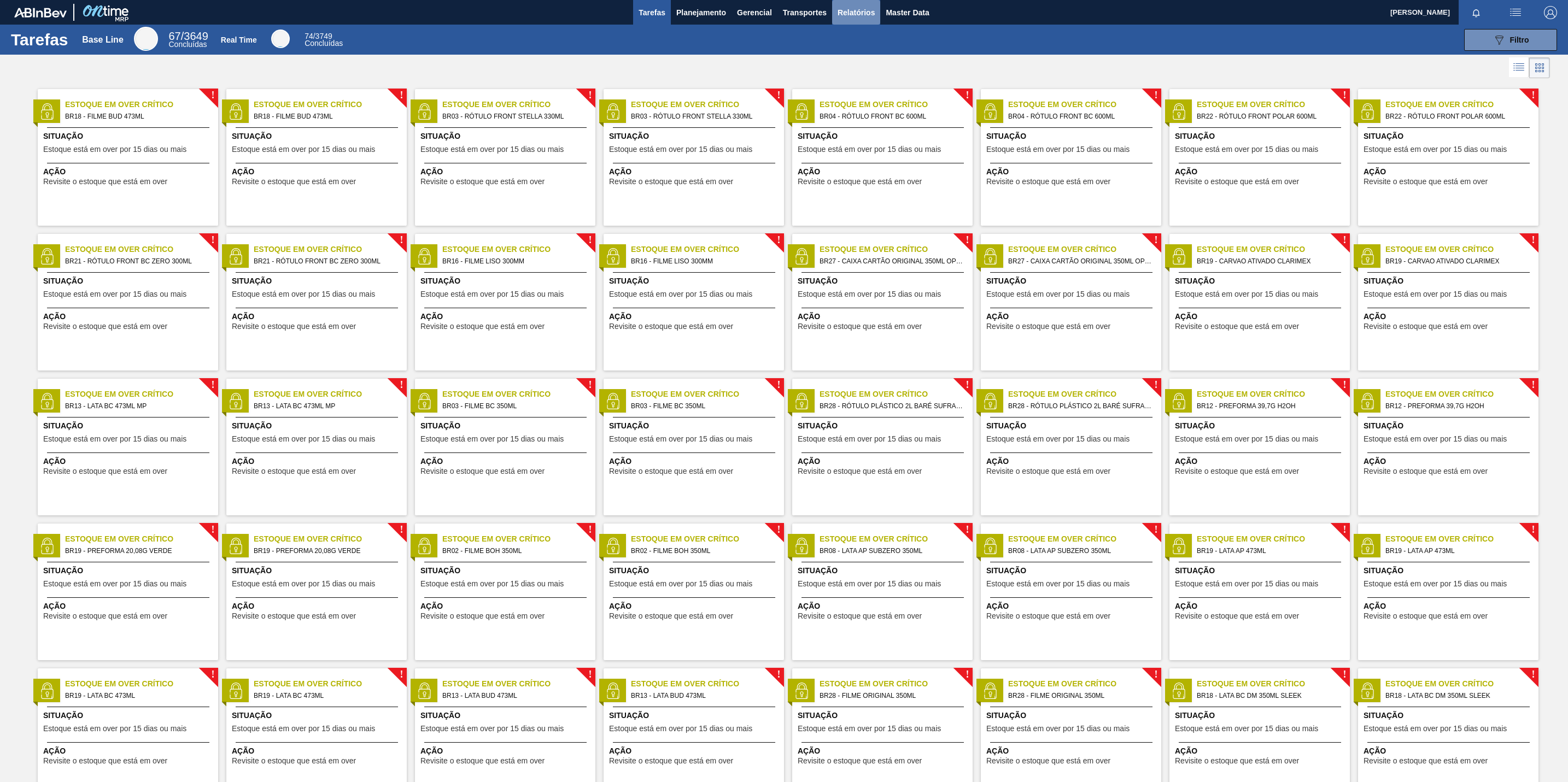
click at [856, 21] on button "Relatórios" at bounding box center [856, 12] width 48 height 24
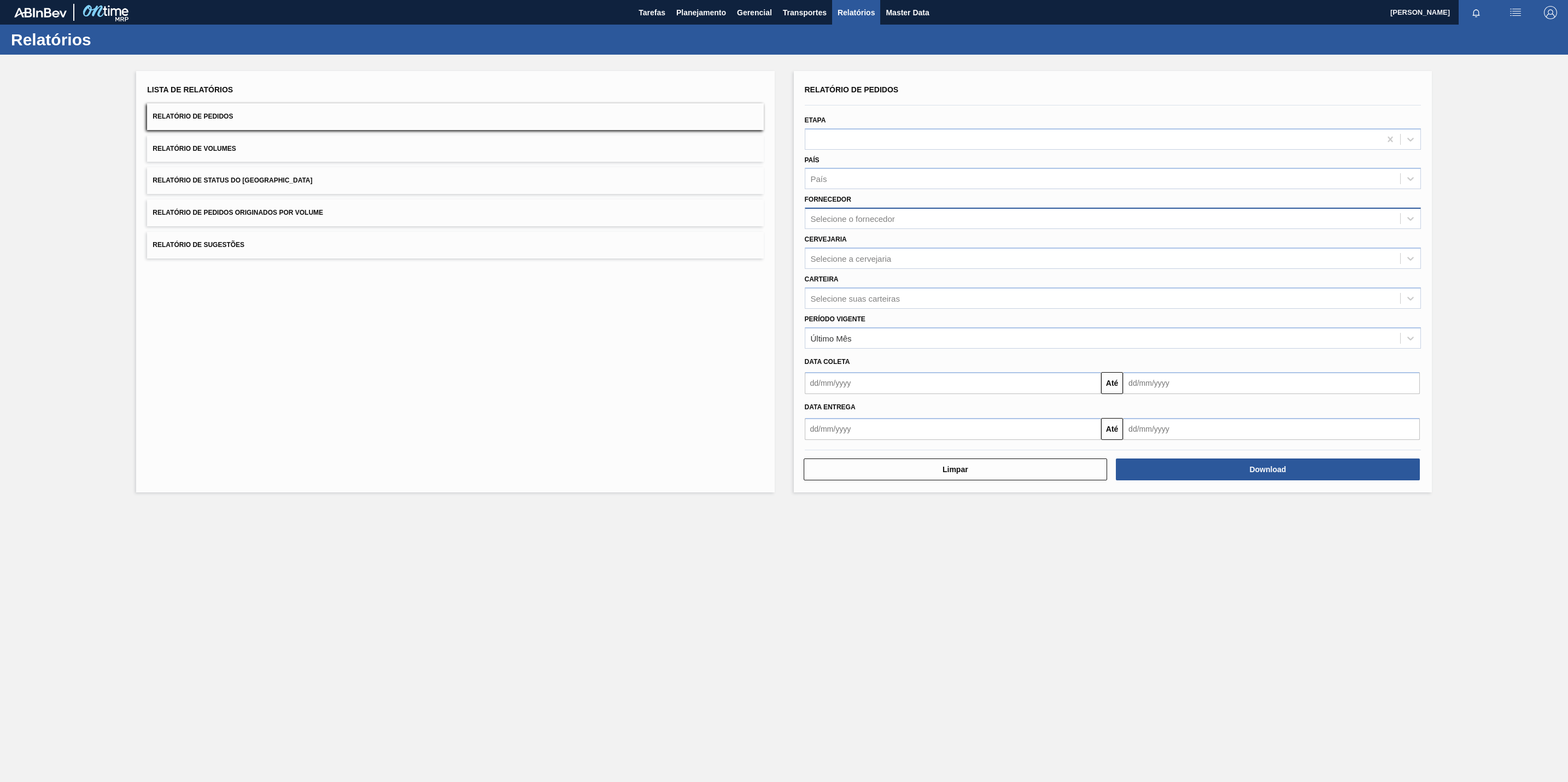
click at [933, 223] on div "Selecione o fornecedor" at bounding box center [1102, 219] width 595 height 16
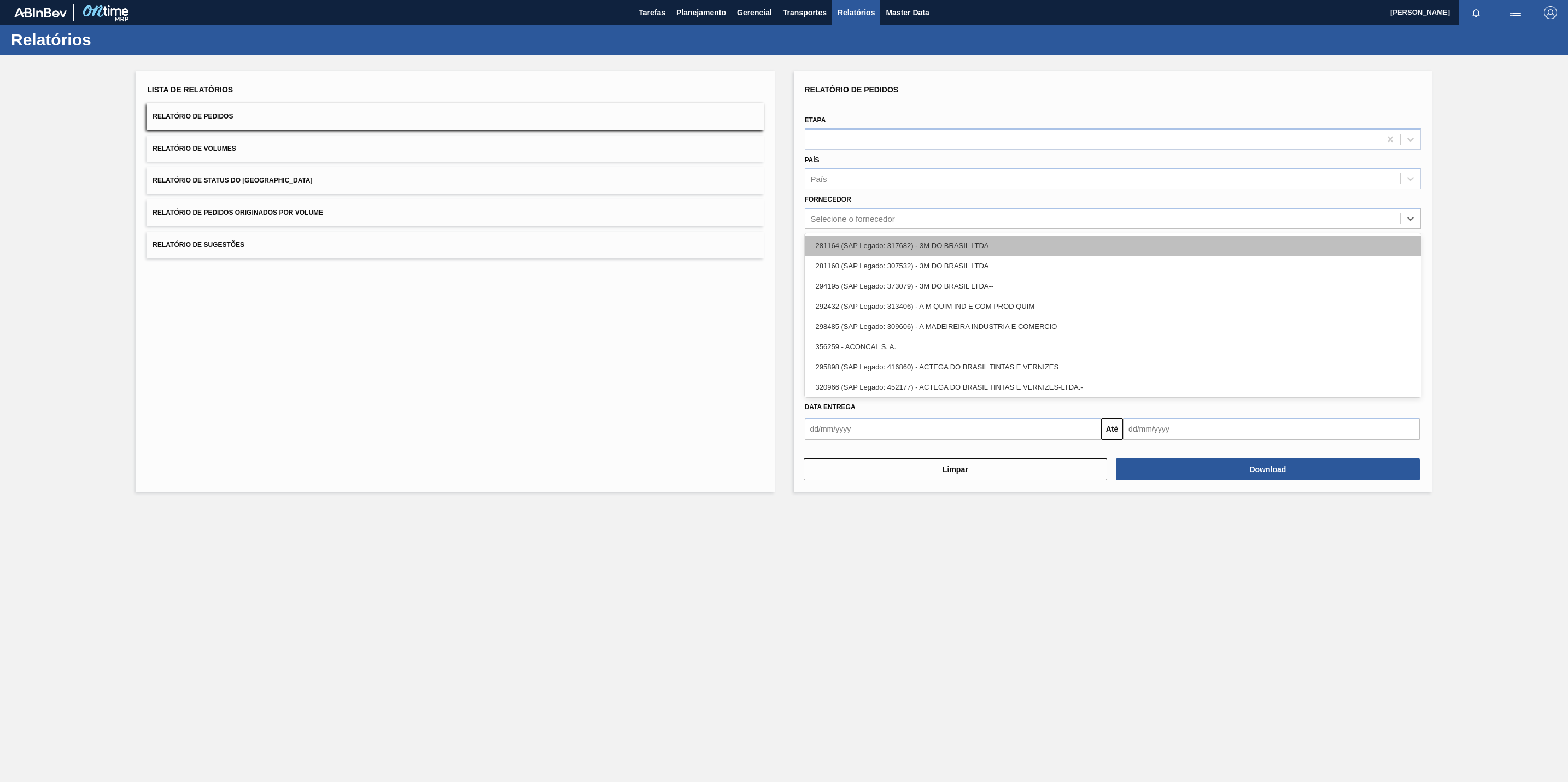
paste input "238577"
type input "238577"
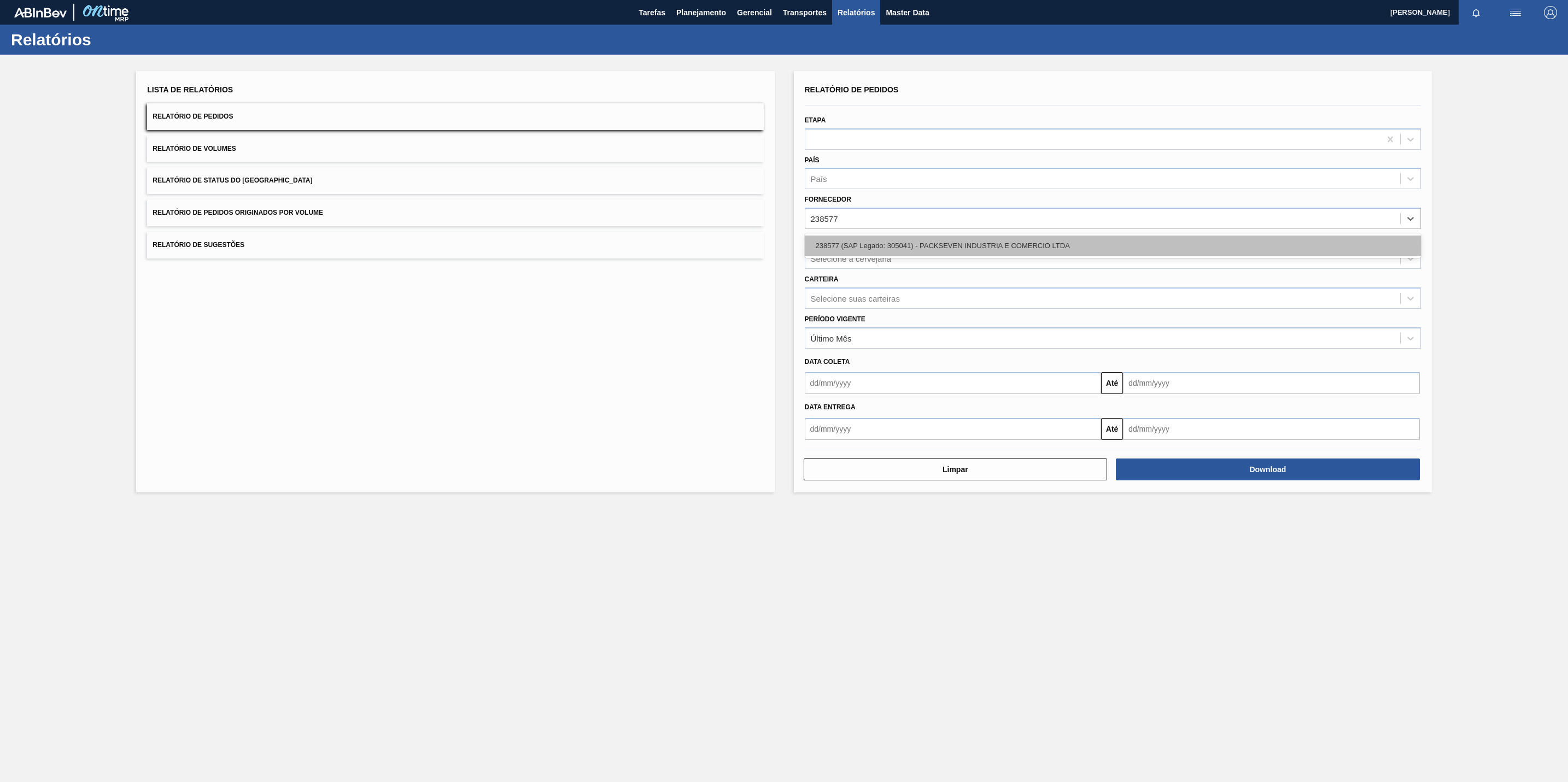
click at [873, 244] on div "238577 (SAP Legado: 305041) - PACKSEVEN INDUSTRIA E COMERCIO LTDA" at bounding box center [1113, 245] width 616 height 20
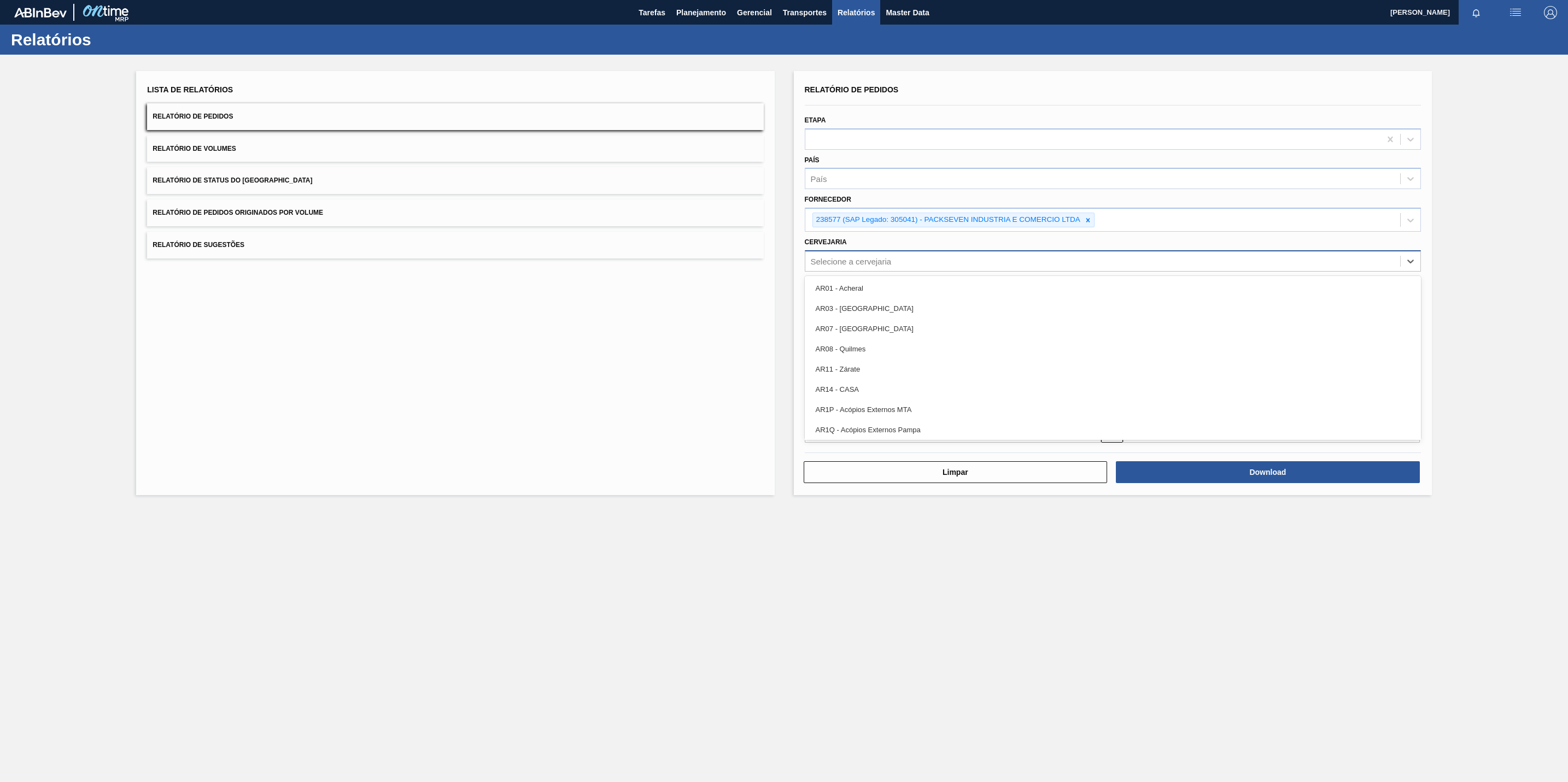
click at [851, 268] on div "Selecione a cervejaria" at bounding box center [1102, 261] width 595 height 16
paste input "BRCV"
type input "BRCV"
click at [1281, 716] on main "Tarefas Planejamento Gerencial Transportes Relatórios Master Data Orlando César…" at bounding box center [784, 391] width 1568 height 782
drag, startPoint x: 1086, startPoint y: 223, endPoint x: 1078, endPoint y: 226, distance: 8.5
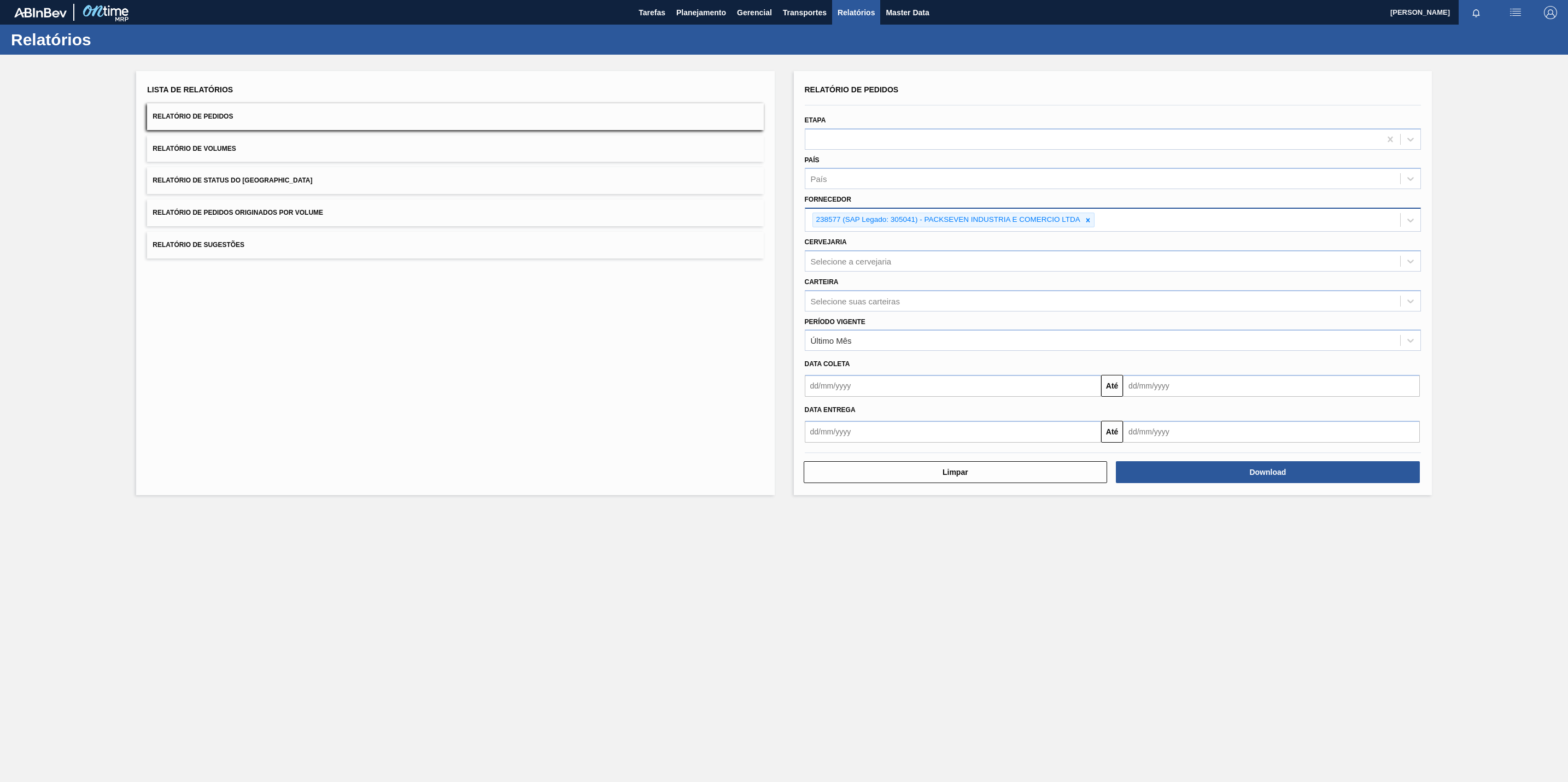
click at [1086, 223] on icon at bounding box center [1088, 220] width 8 height 8
paste input "304706"
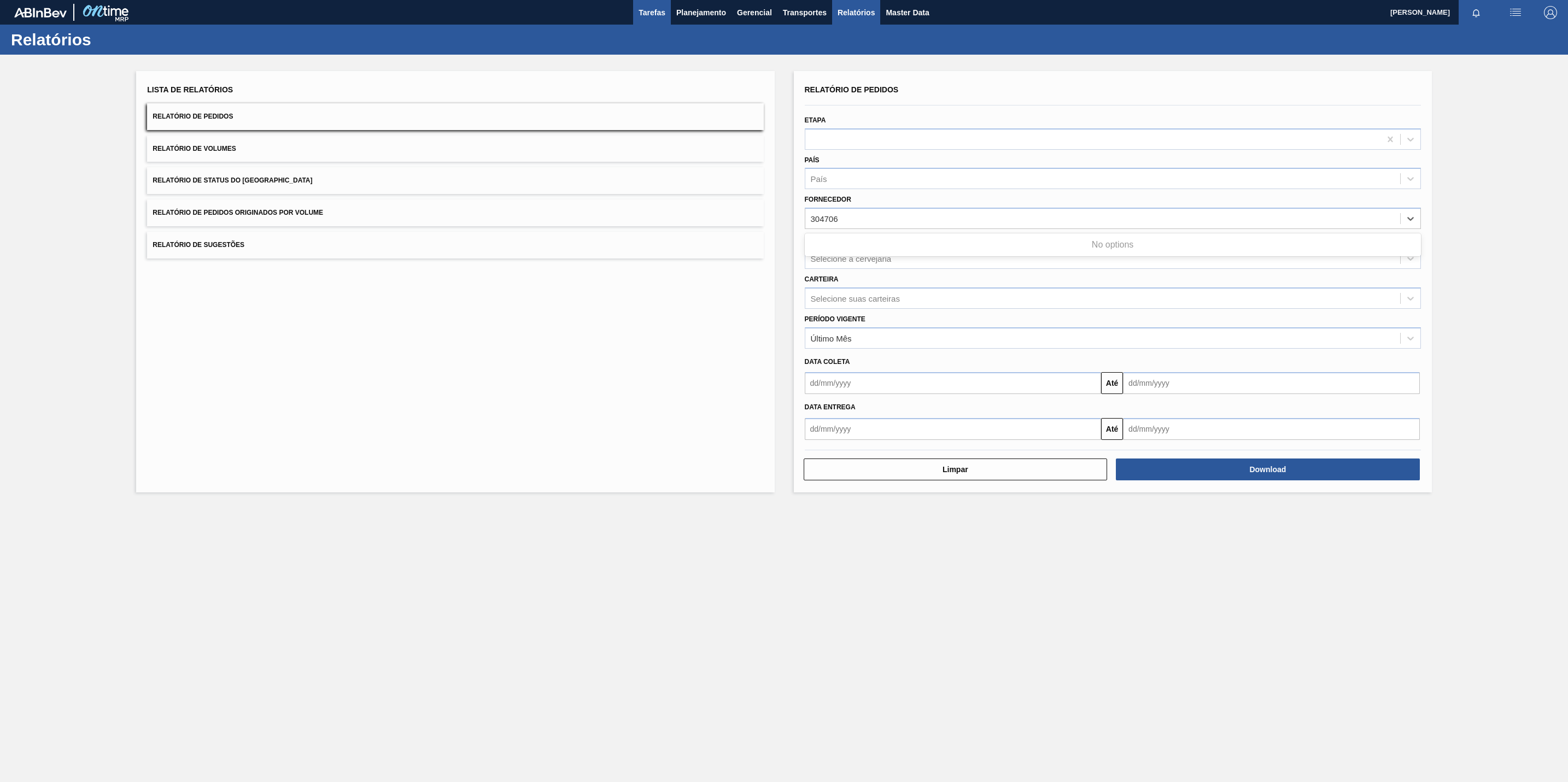
type input "304706"
